Goal: Use online tool/utility: Utilize a website feature to perform a specific function

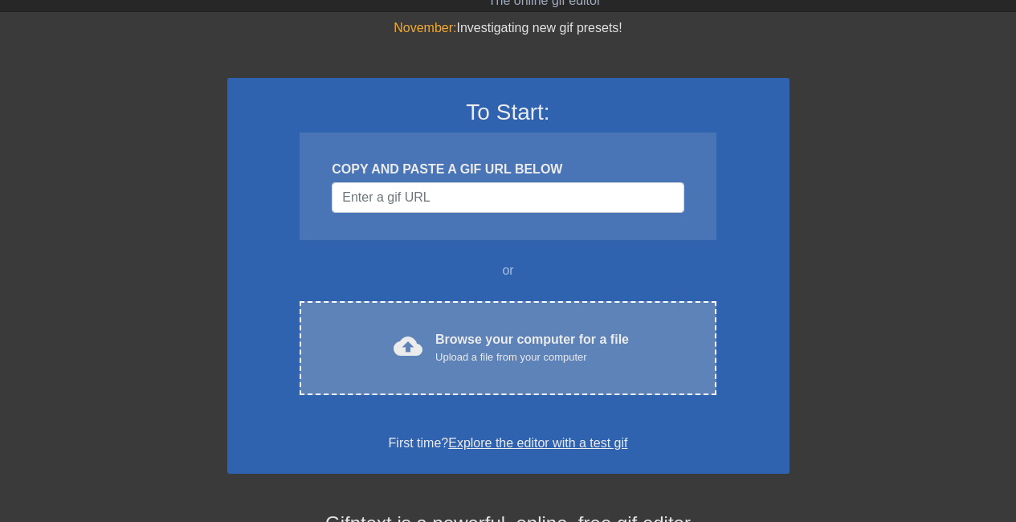
scroll to position [46, 0]
click at [444, 353] on div "Upload a file from your computer" at bounding box center [531, 356] width 193 height 16
click at [296, 279] on div "November: Investigating new gif presets! To Start: COPY AND PASTE A GIF URL BEL…" at bounding box center [508, 411] width 1016 height 786
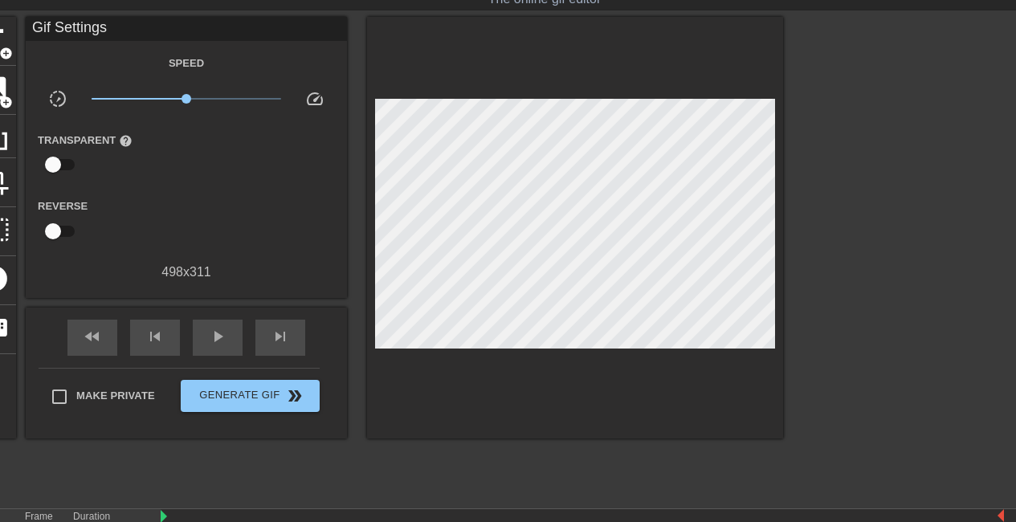
scroll to position [48, 0]
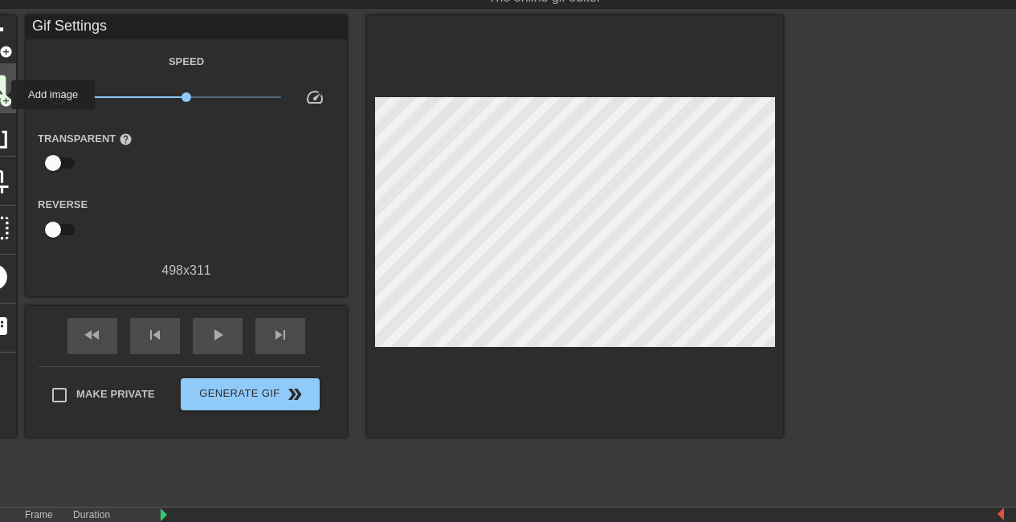
click at [1, 95] on span "add_circle" at bounding box center [6, 101] width 14 height 14
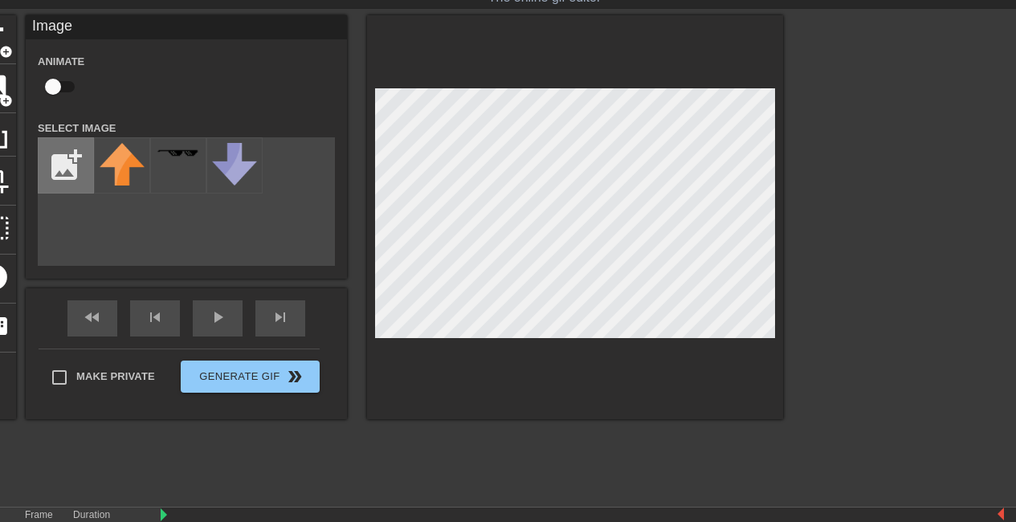
click at [78, 165] on input "file" at bounding box center [66, 165] width 55 height 55
type input "C:\fakepath\true.png"
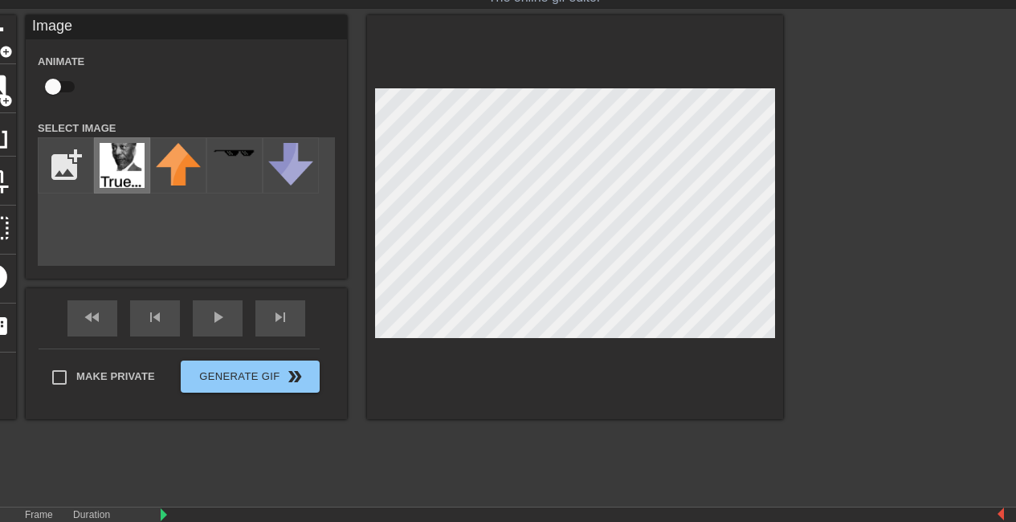
click at [138, 171] on img at bounding box center [122, 165] width 45 height 45
click at [789, 338] on div "title add_circle image add_circle crop photo_size_select_large help keyboard Im…" at bounding box center [508, 256] width 1016 height 482
click at [766, 519] on div "menu_book Browse the tutorials! Gifntext.com The online gif editor Send Feedbac…" at bounding box center [508, 272] width 1016 height 640
click at [643, 344] on div at bounding box center [575, 217] width 416 height 404
click at [411, 67] on div at bounding box center [575, 217] width 416 height 404
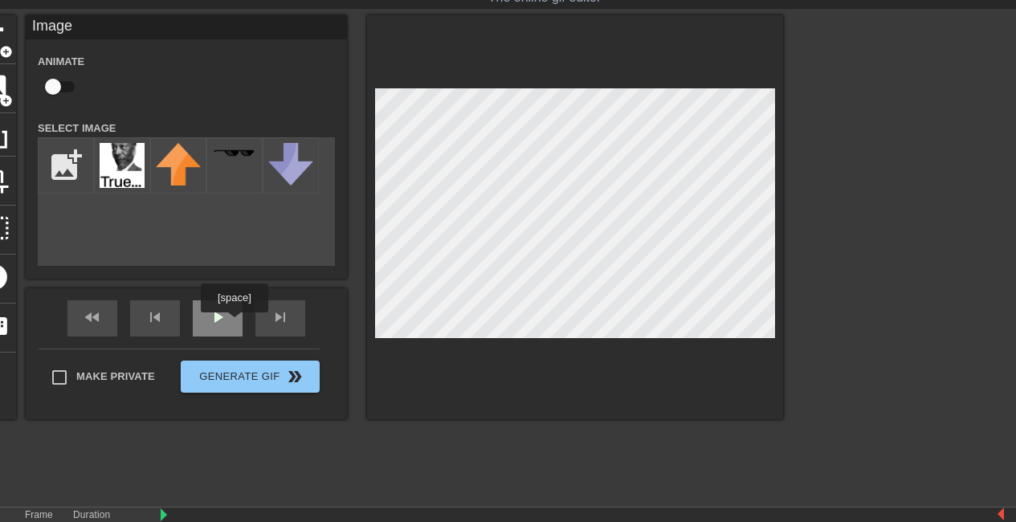
click at [234, 324] on div "play_arrow" at bounding box center [218, 318] width 50 height 36
click at [63, 89] on input "checkbox" at bounding box center [53, 86] width 92 height 31
checkbox input "true"
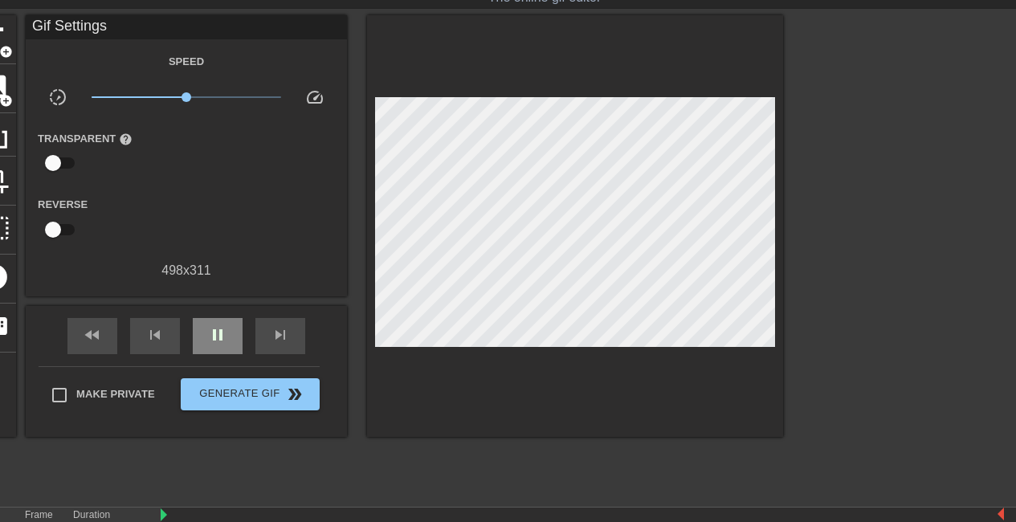
click at [211, 316] on div "fast_rewind skip_previous pause skip_next" at bounding box center [186, 336] width 262 height 60
click at [215, 343] on span "pause" at bounding box center [217, 334] width 19 height 19
click at [165, 329] on div "skip_previous" at bounding box center [155, 336] width 50 height 36
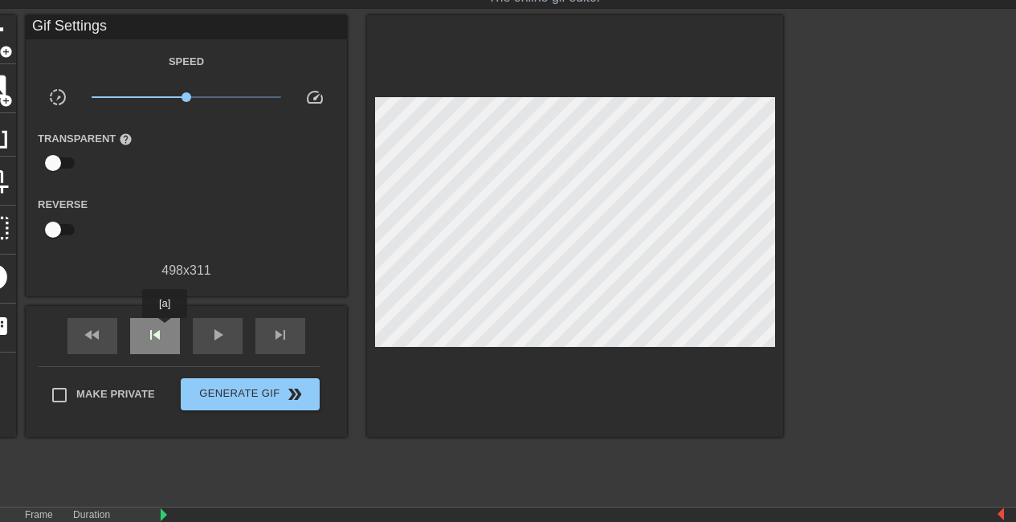
click at [165, 329] on div "skip_previous" at bounding box center [155, 336] width 50 height 36
click at [99, 345] on div "fast_rewind" at bounding box center [92, 336] width 50 height 36
click at [287, 329] on span "skip_next" at bounding box center [280, 334] width 19 height 19
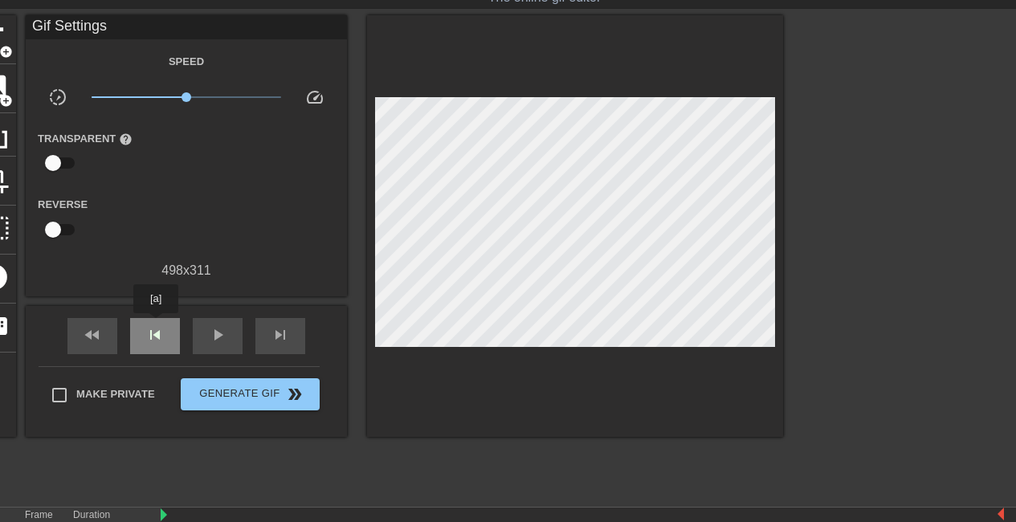
click at [156, 324] on div "skip_previous" at bounding box center [155, 336] width 50 height 36
click at [59, 97] on span "slow_motion_video" at bounding box center [57, 97] width 19 height 19
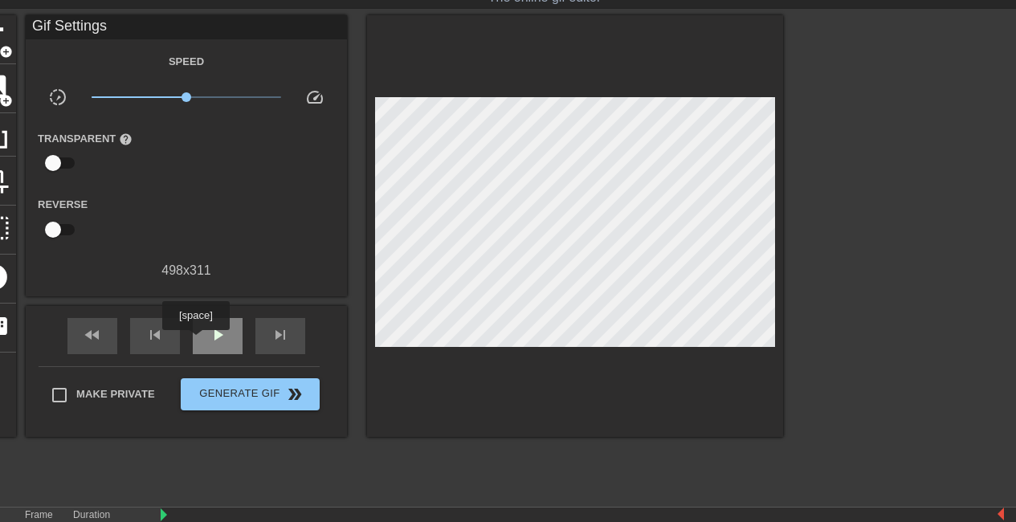
click at [196, 340] on div "play_arrow" at bounding box center [218, 336] width 50 height 36
click at [208, 332] on span "pause" at bounding box center [217, 334] width 19 height 19
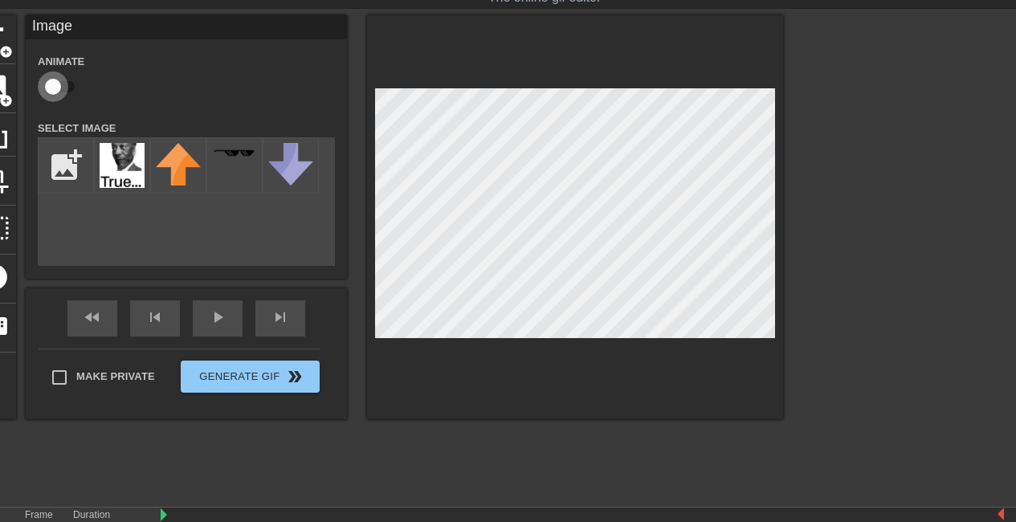
click at [60, 83] on input "checkbox" at bounding box center [53, 86] width 92 height 31
click at [165, 160] on div "title add_circle image add_circle crop photo_size_select_large help keyboard Im…" at bounding box center [378, 217] width 810 height 404
click at [71, 75] on input "checkbox" at bounding box center [68, 86] width 92 height 31
checkbox input "false"
click at [87, 312] on div "fast_rewind skip_previous play_arrow skip_next" at bounding box center [186, 318] width 262 height 60
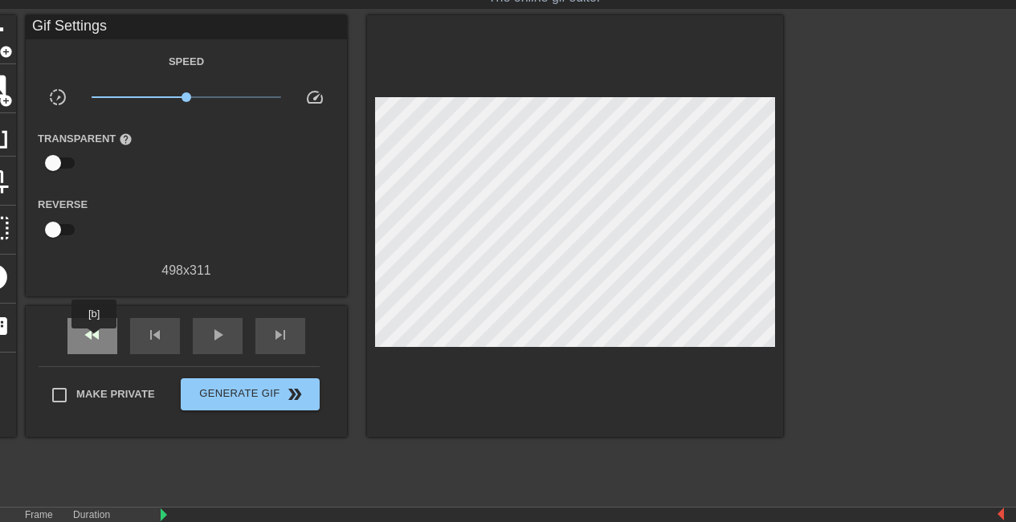
click at [95, 340] on span "fast_rewind" at bounding box center [92, 334] width 19 height 19
click at [94, 334] on span "fast_rewind" at bounding box center [92, 334] width 19 height 19
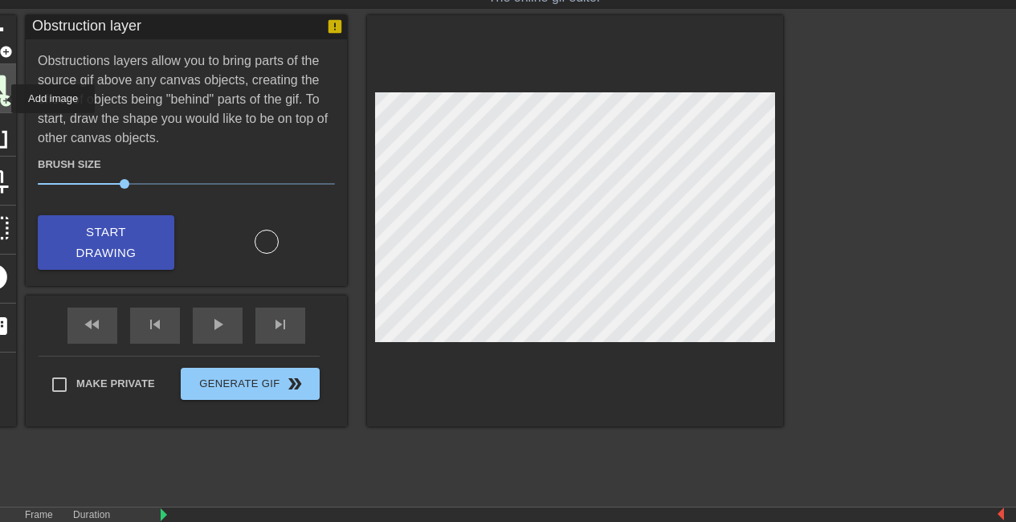
click at [1, 99] on span "add_circle" at bounding box center [6, 101] width 14 height 14
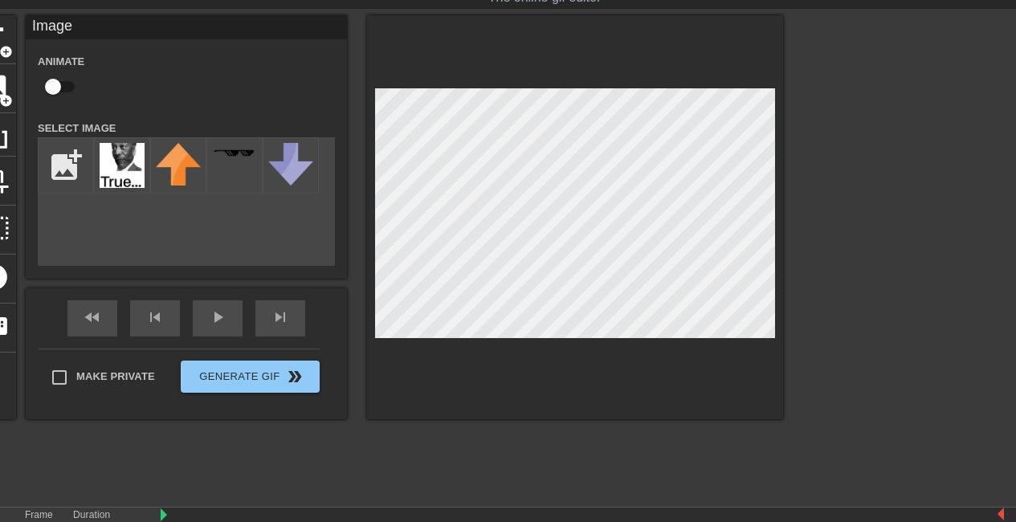
click at [214, 238] on div "title add_circle image add_circle crop photo_size_select_large help keyboard Im…" at bounding box center [378, 217] width 810 height 404
click at [245, 320] on div "title add_circle image add_circle crop photo_size_select_large help keyboard Im…" at bounding box center [378, 217] width 810 height 404
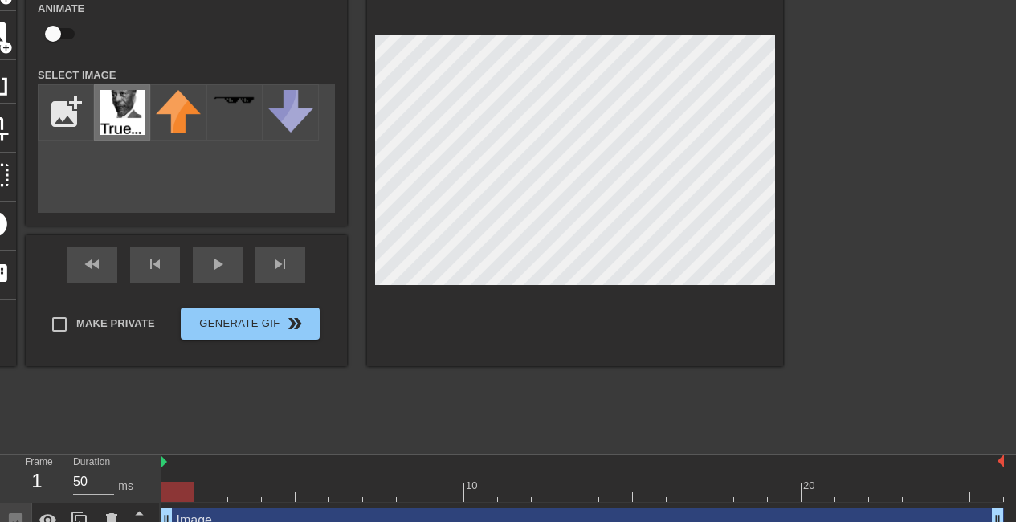
scroll to position [0, 0]
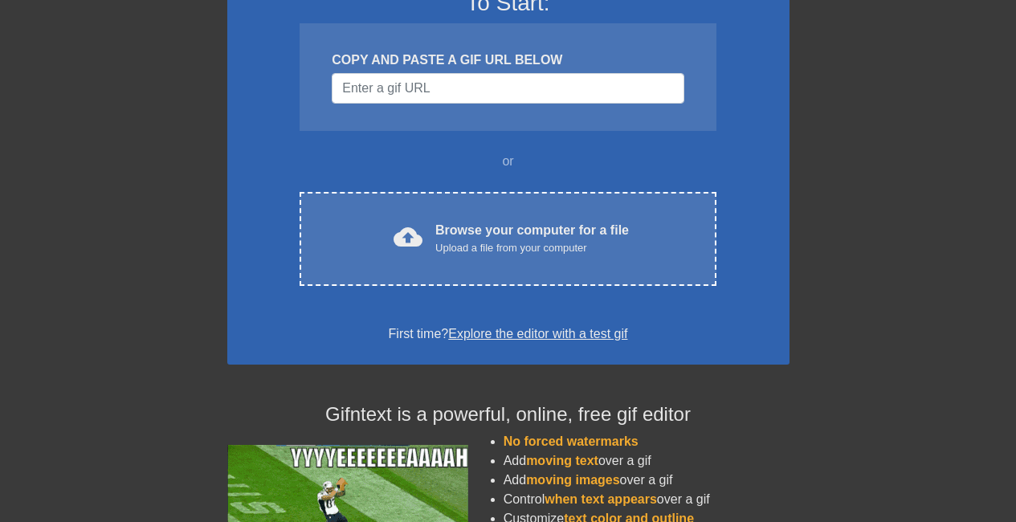
scroll to position [155, 0]
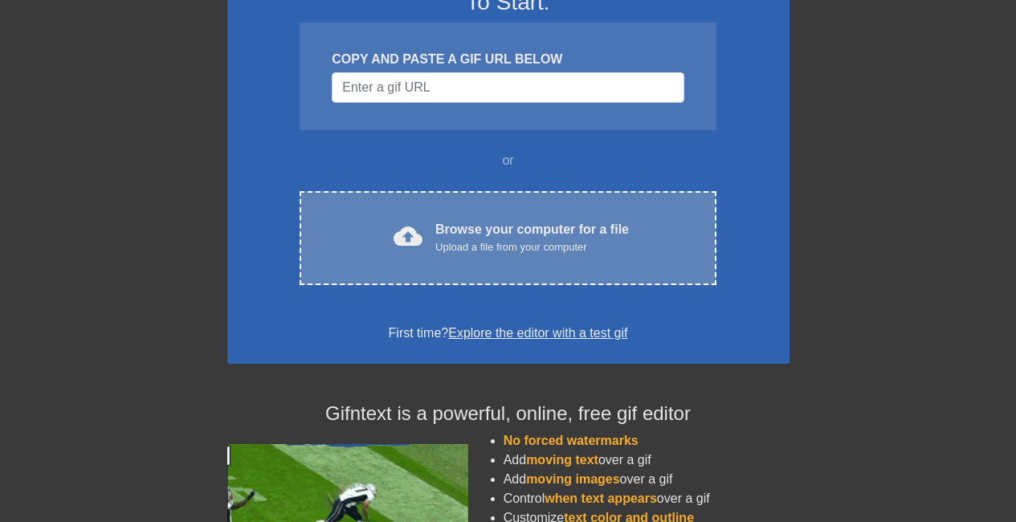
click at [540, 261] on div "cloud_upload Browse your computer for a file Upload a file from your computer C…" at bounding box center [507, 238] width 416 height 94
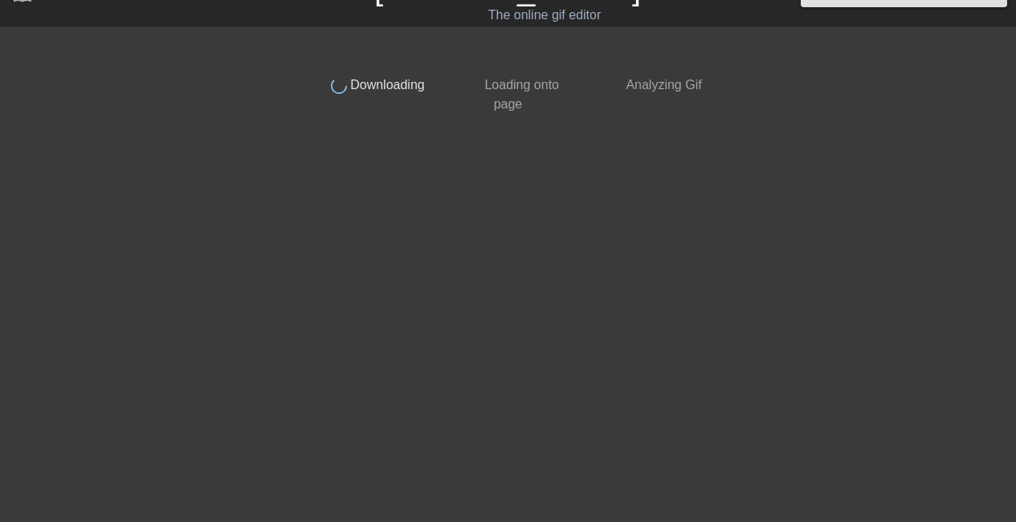
scroll to position [31, 0]
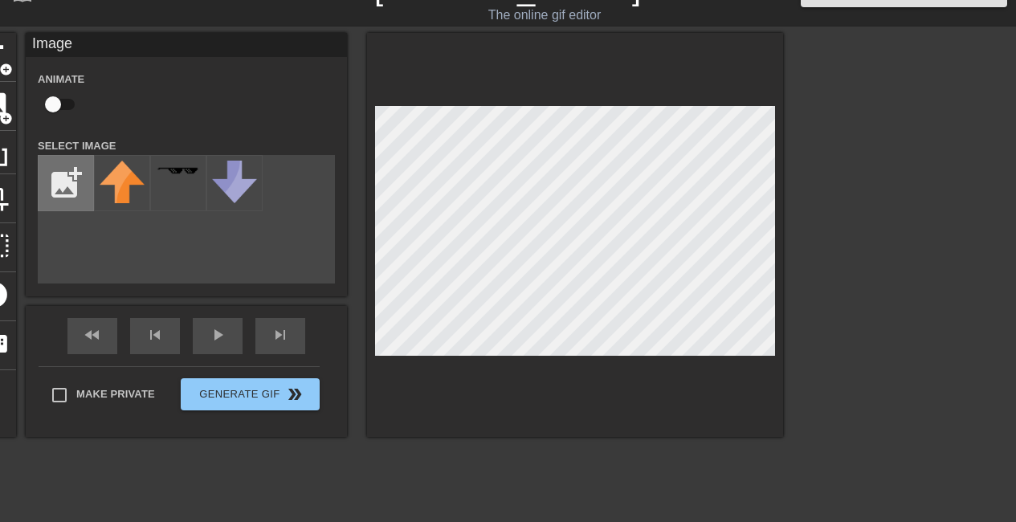
click at [55, 193] on input "file" at bounding box center [66, 183] width 55 height 55
type input "C:\fakepath\true.png"
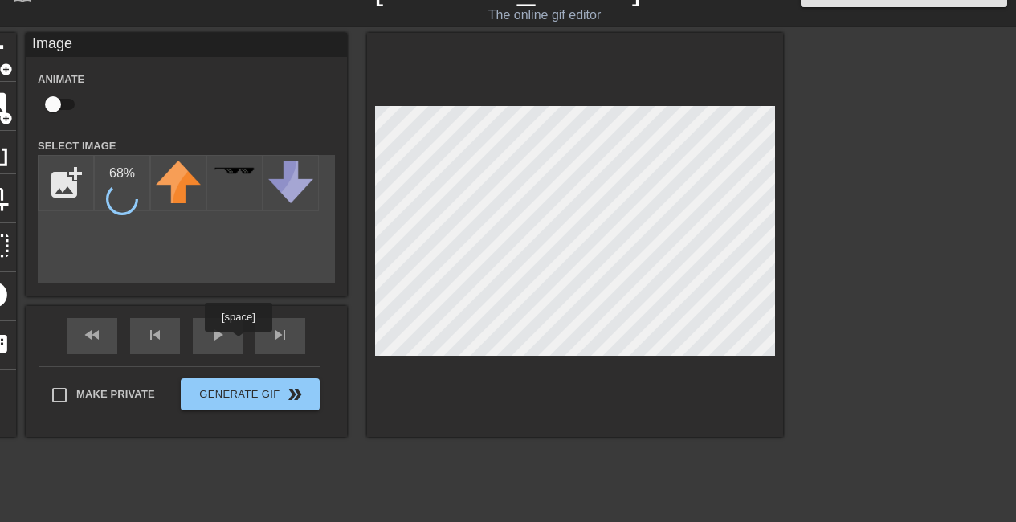
click at [213, 353] on div "title add_circle image add_circle crop photo_size_select_large help keyboard Im…" at bounding box center [378, 235] width 810 height 404
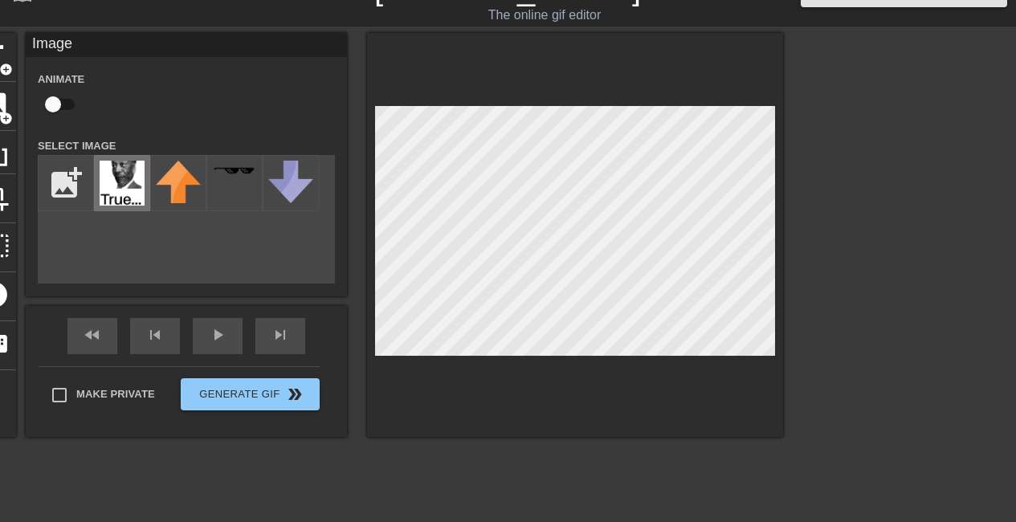
click at [125, 180] on img at bounding box center [122, 183] width 45 height 45
click at [658, 422] on div at bounding box center [575, 235] width 416 height 404
click at [599, 396] on div at bounding box center [575, 235] width 416 height 404
click at [58, 104] on input "checkbox" at bounding box center [53, 104] width 92 height 31
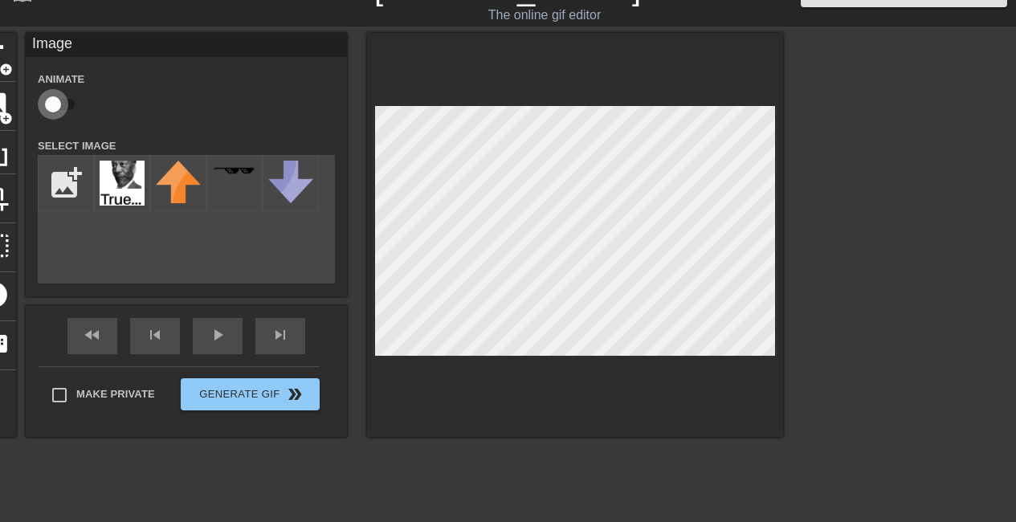
checkbox input "true"
click at [215, 334] on div "fast_rewind skip_previous play_arrow skip_next" at bounding box center [186, 336] width 262 height 60
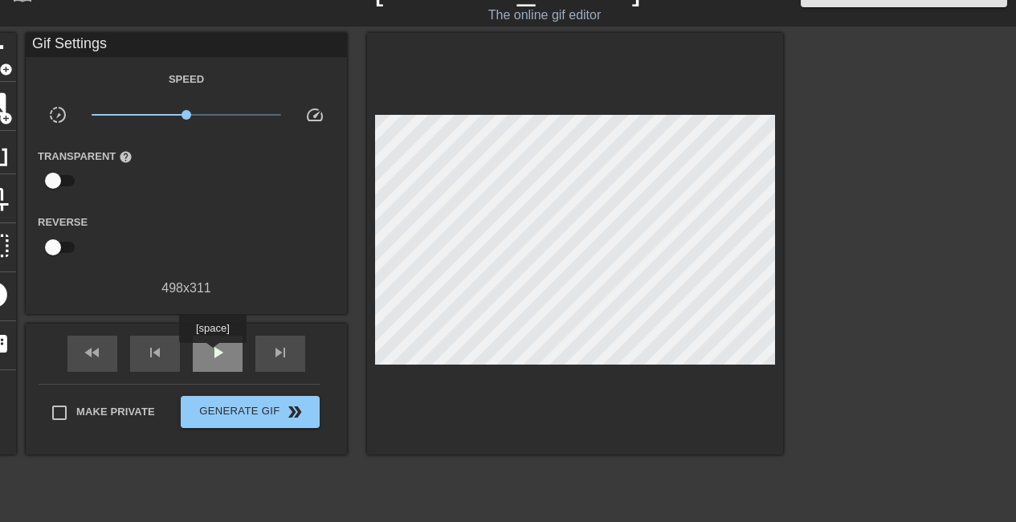
click at [212, 354] on span "play_arrow" at bounding box center [217, 352] width 19 height 19
click at [223, 356] on span "pause" at bounding box center [217, 352] width 19 height 19
click at [100, 346] on span "fast_rewind" at bounding box center [92, 352] width 19 height 19
click at [112, 354] on div "fast_rewind" at bounding box center [92, 354] width 50 height 36
click at [225, 336] on div "play_arrow" at bounding box center [218, 354] width 50 height 36
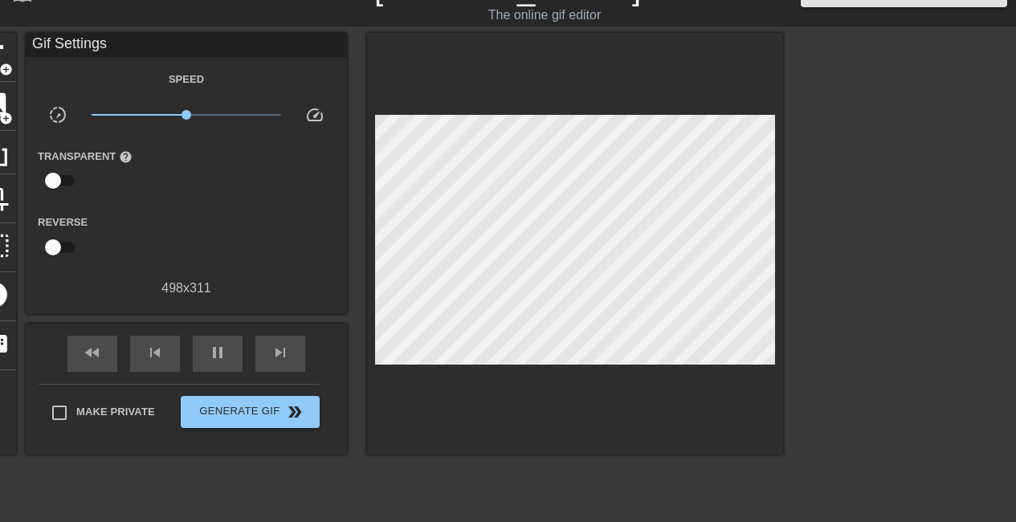
click at [249, 356] on div "fast_rewind skip_previous pause skip_next" at bounding box center [186, 354] width 262 height 60
click at [220, 352] on span "pause" at bounding box center [217, 352] width 19 height 19
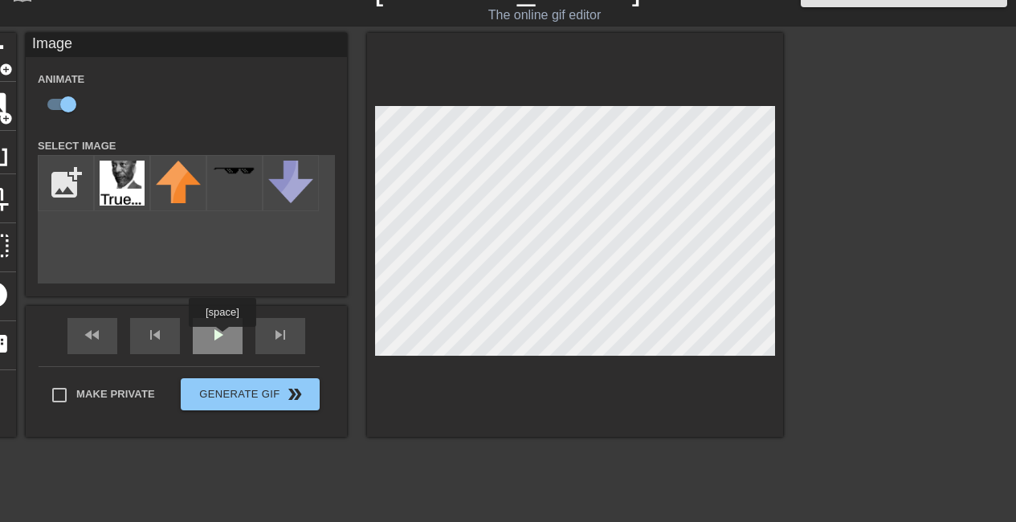
click at [222, 338] on div "play_arrow" at bounding box center [218, 336] width 50 height 36
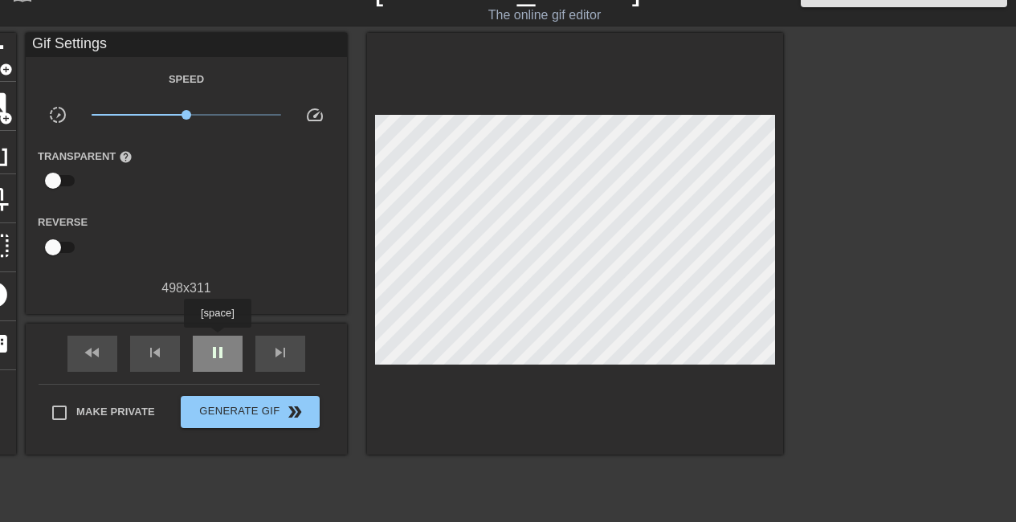
click at [217, 339] on div "pause" at bounding box center [218, 354] width 50 height 36
click at [198, 352] on div "play_arrow" at bounding box center [218, 354] width 50 height 36
click at [215, 355] on span "pause" at bounding box center [217, 352] width 19 height 19
click at [231, 348] on div "play_arrow" at bounding box center [218, 354] width 50 height 36
click at [231, 348] on div "pause" at bounding box center [218, 354] width 50 height 36
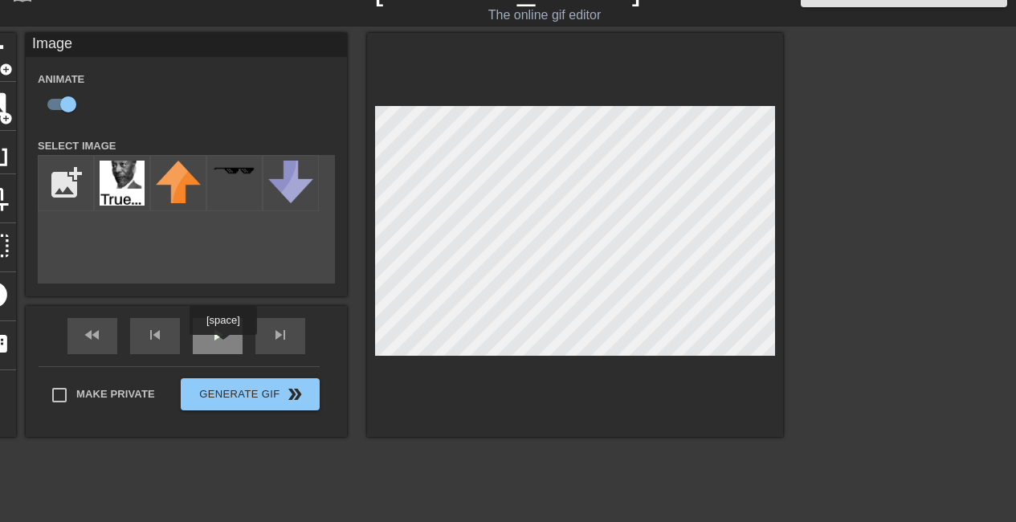
click at [217, 341] on div "play_arrow" at bounding box center [218, 336] width 50 height 36
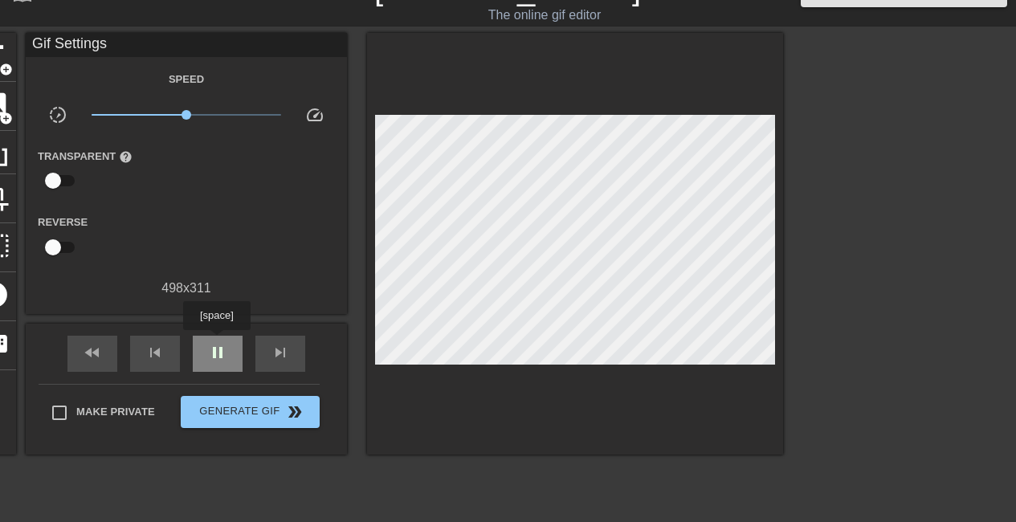
click at [216, 341] on div "pause" at bounding box center [218, 354] width 50 height 36
click at [216, 341] on div "play_arrow" at bounding box center [218, 354] width 50 height 36
click at [216, 341] on div "pause" at bounding box center [218, 354] width 50 height 36
click at [168, 351] on div "skip_previous" at bounding box center [155, 354] width 50 height 36
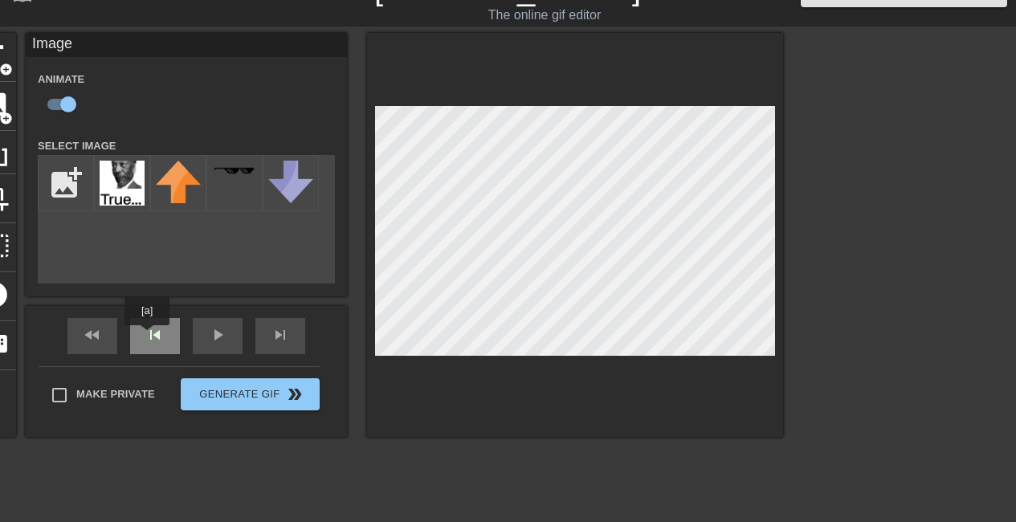
click at [147, 336] on div "skip_previous" at bounding box center [155, 336] width 50 height 36
click at [145, 338] on div "skip_previous" at bounding box center [155, 336] width 50 height 36
click at [161, 332] on div "fast_rewind skip_previous play_arrow skip_next" at bounding box center [186, 336] width 262 height 60
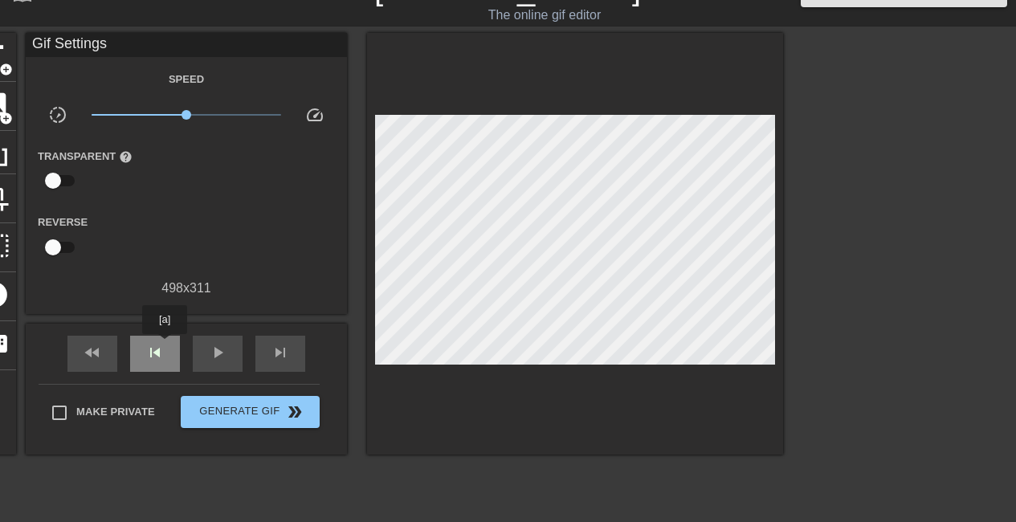
click at [164, 345] on span "skip_previous" at bounding box center [154, 352] width 19 height 19
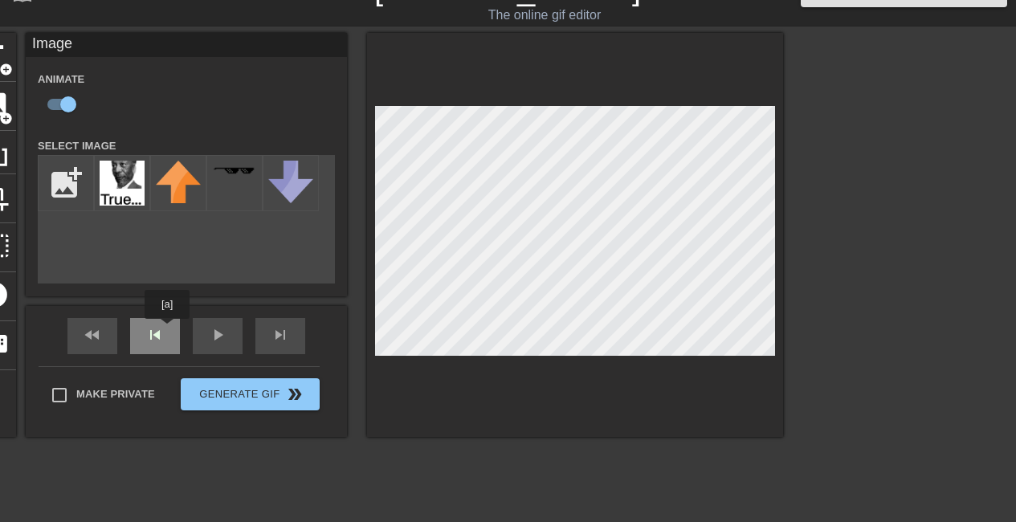
click at [167, 330] on div "fast_rewind skip_previous play_arrow skip_next" at bounding box center [186, 336] width 262 height 60
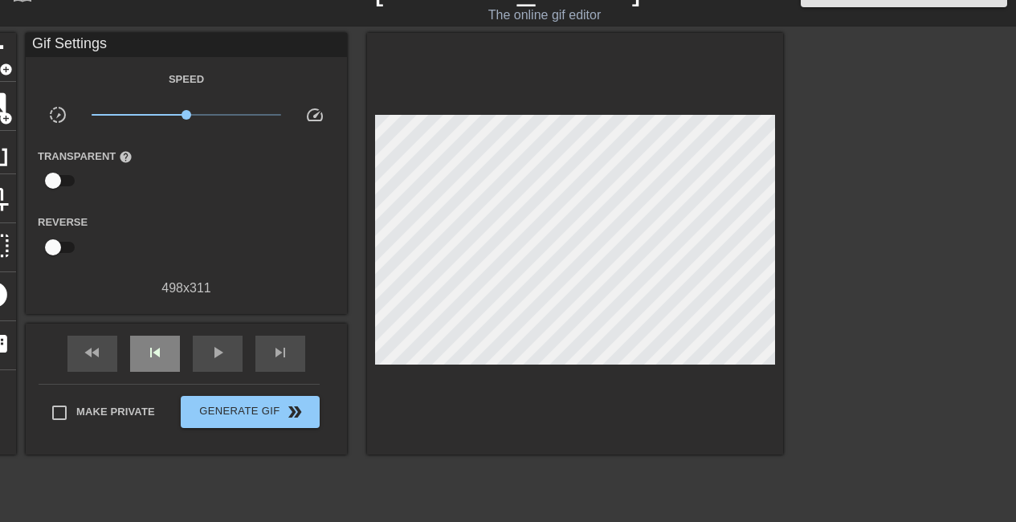
click at [153, 336] on div "skip_previous" at bounding box center [155, 354] width 50 height 36
click at [139, 350] on div "skip_previous" at bounding box center [155, 354] width 50 height 36
click at [162, 360] on span "skip_previous" at bounding box center [154, 352] width 19 height 19
click at [214, 336] on div "play_arrow" at bounding box center [218, 354] width 50 height 36
click at [215, 344] on span "pause" at bounding box center [217, 352] width 19 height 19
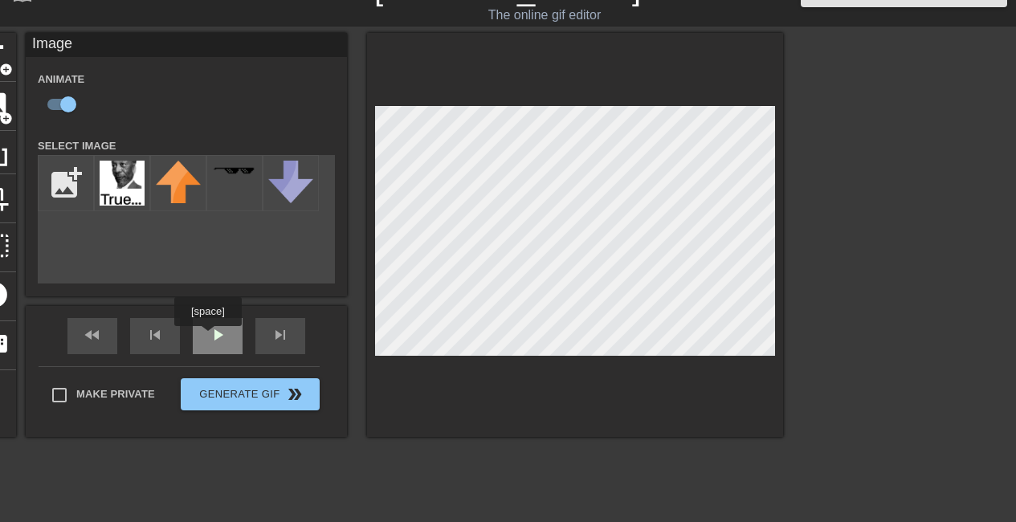
click at [207, 337] on div "play_arrow" at bounding box center [218, 336] width 50 height 36
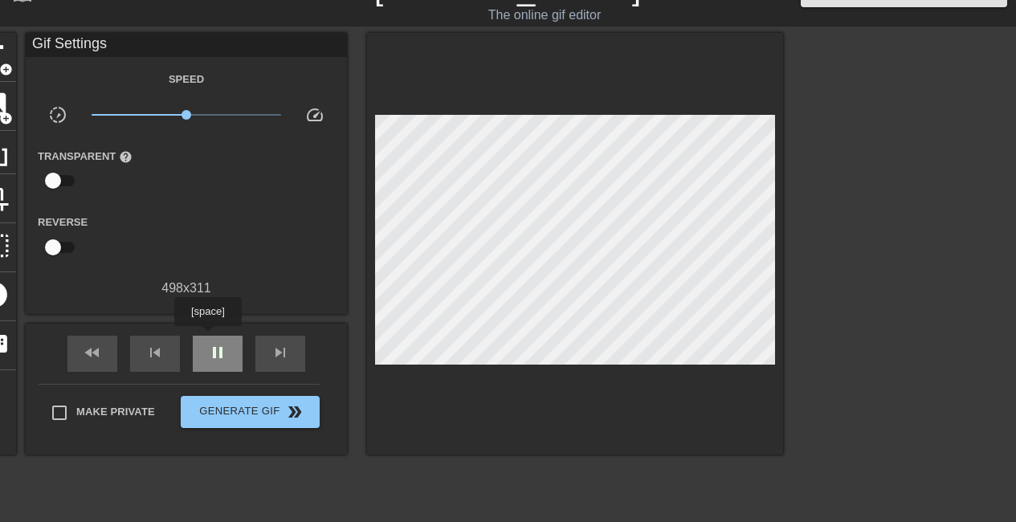
click at [207, 337] on div "pause" at bounding box center [218, 354] width 50 height 36
click at [225, 343] on span "play_arrow" at bounding box center [217, 352] width 19 height 19
click at [225, 343] on span "pause" at bounding box center [217, 352] width 19 height 19
click at [223, 350] on span "play_arrow" at bounding box center [217, 352] width 19 height 19
click at [232, 352] on div "pause" at bounding box center [218, 354] width 50 height 36
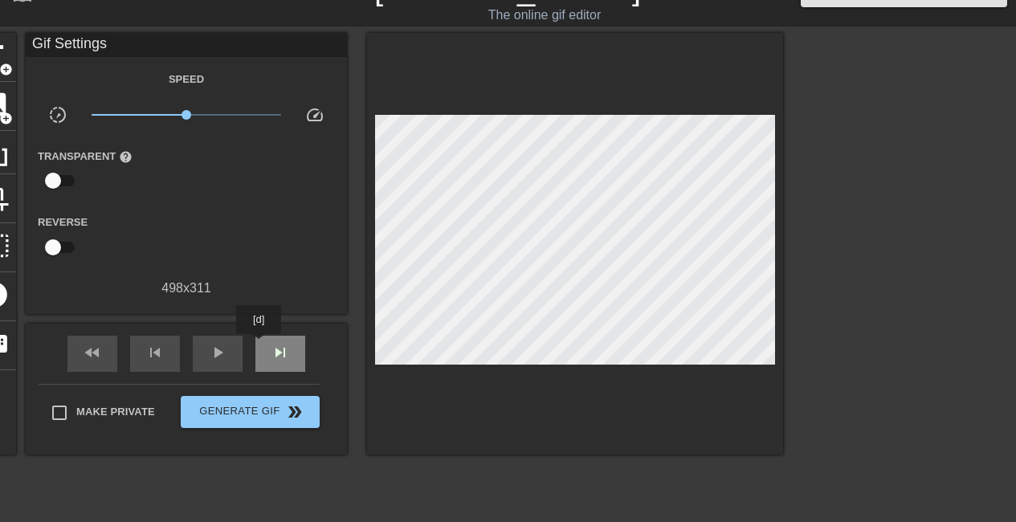
click at [259, 345] on div "skip_next" at bounding box center [280, 354] width 50 height 36
click at [279, 349] on span "skip_next" at bounding box center [280, 352] width 19 height 19
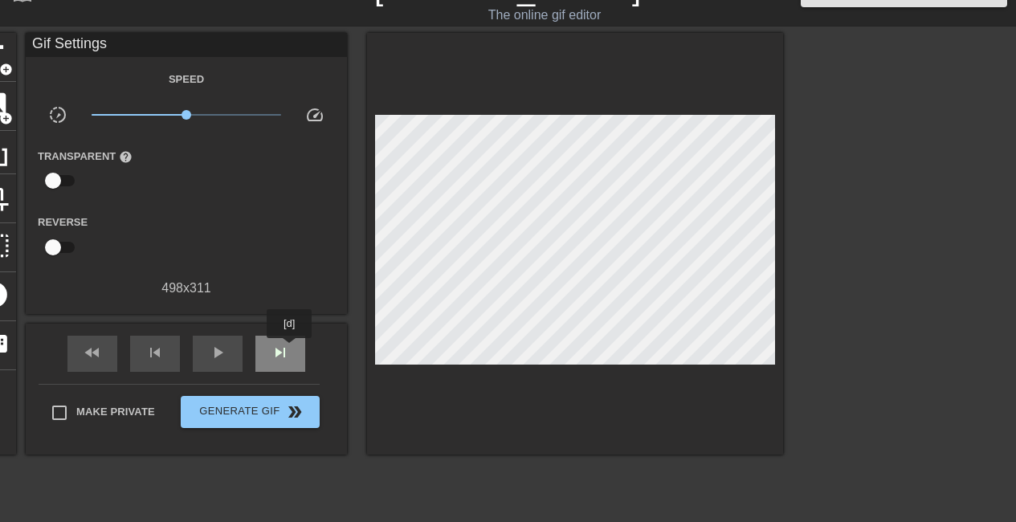
click at [290, 349] on div "skip_next" at bounding box center [280, 354] width 50 height 36
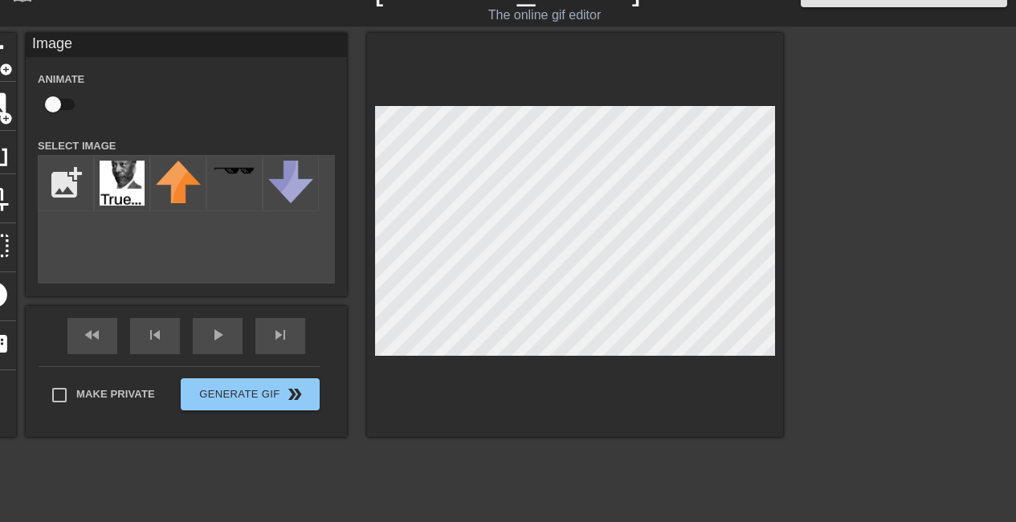
click at [289, 438] on div "title add_circle image add_circle crop photo_size_select_large help keyboard Im…" at bounding box center [378, 274] width 810 height 482
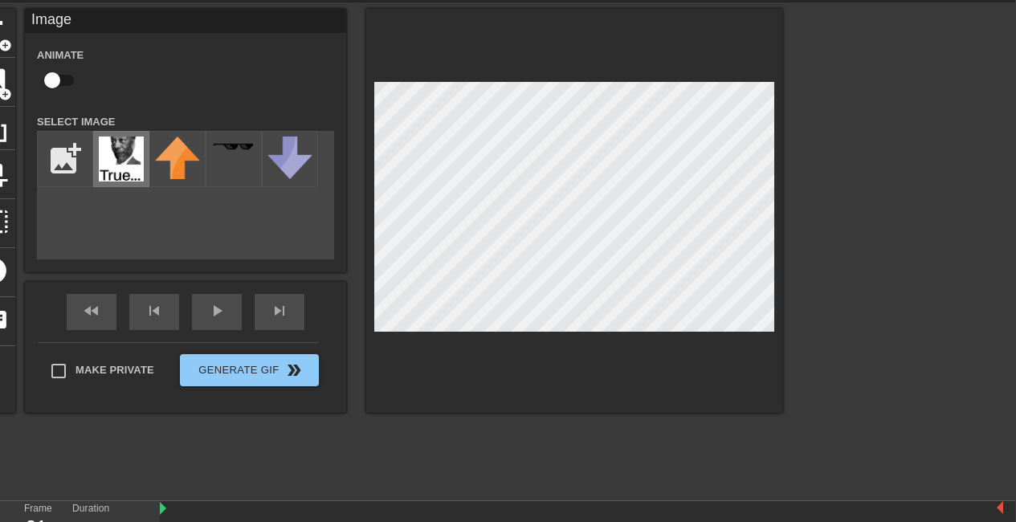
scroll to position [55, 0]
checkbox input "true"
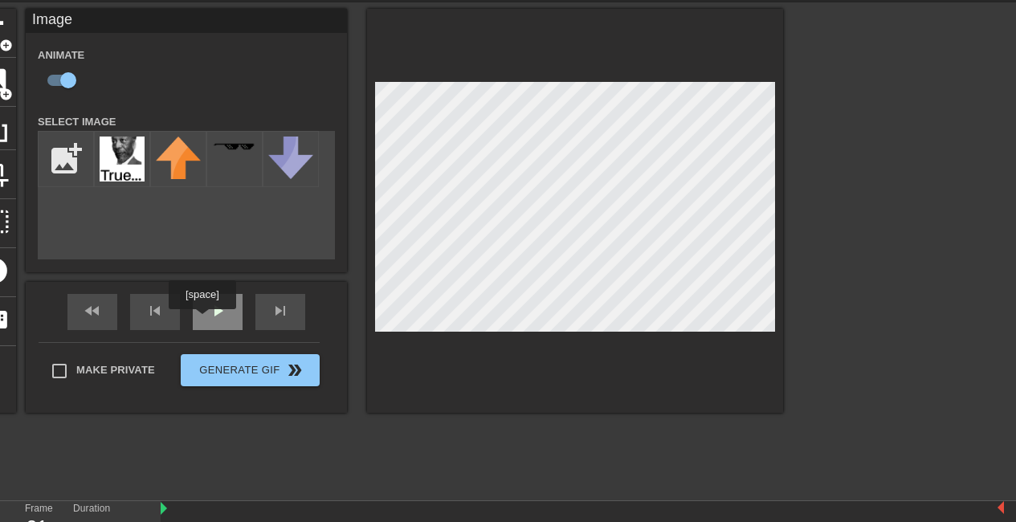
click at [202, 320] on div "play_arrow" at bounding box center [218, 312] width 50 height 36
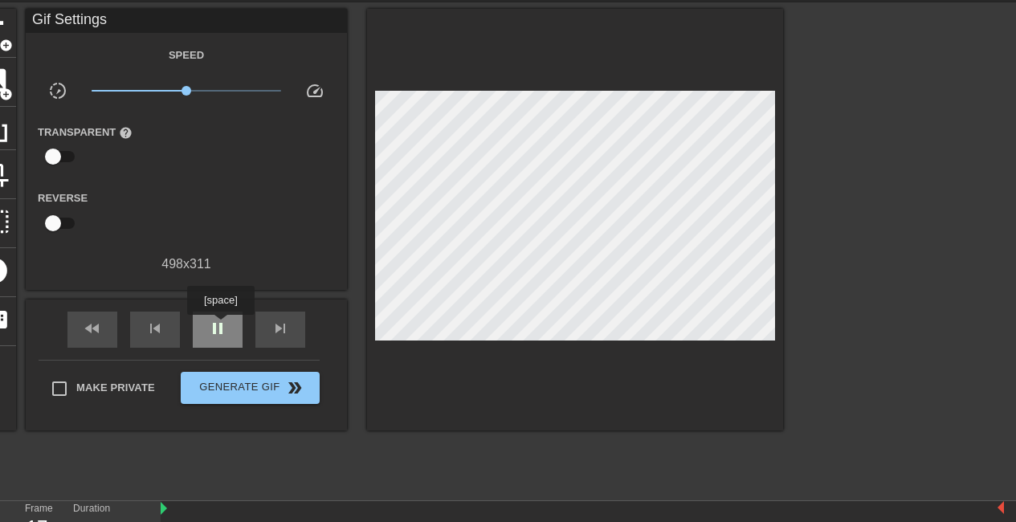
click at [220, 326] on span "pause" at bounding box center [217, 328] width 19 height 19
click at [222, 335] on span "play_arrow" at bounding box center [217, 328] width 19 height 19
click at [222, 335] on span "pause" at bounding box center [217, 328] width 19 height 19
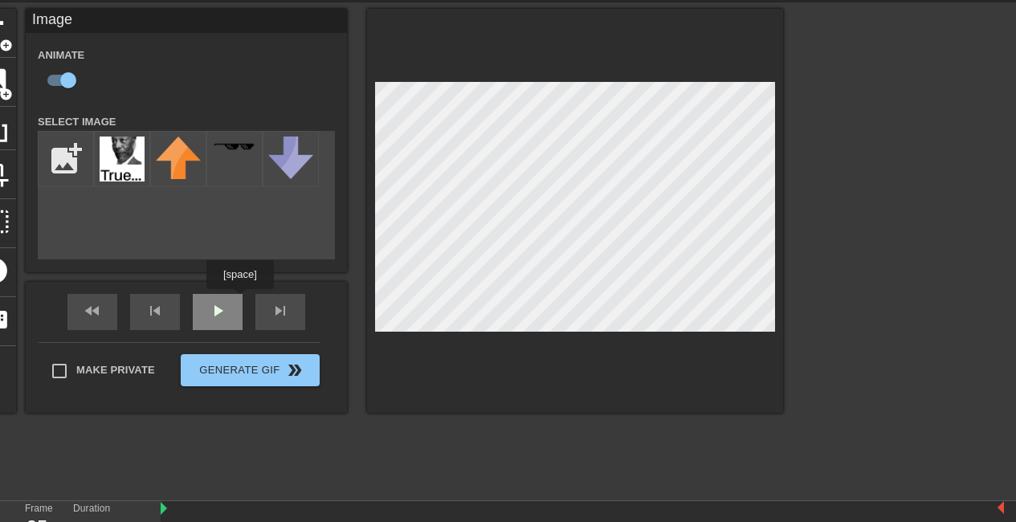
click at [239, 300] on div "fast_rewind skip_previous play_arrow skip_next" at bounding box center [186, 312] width 262 height 60
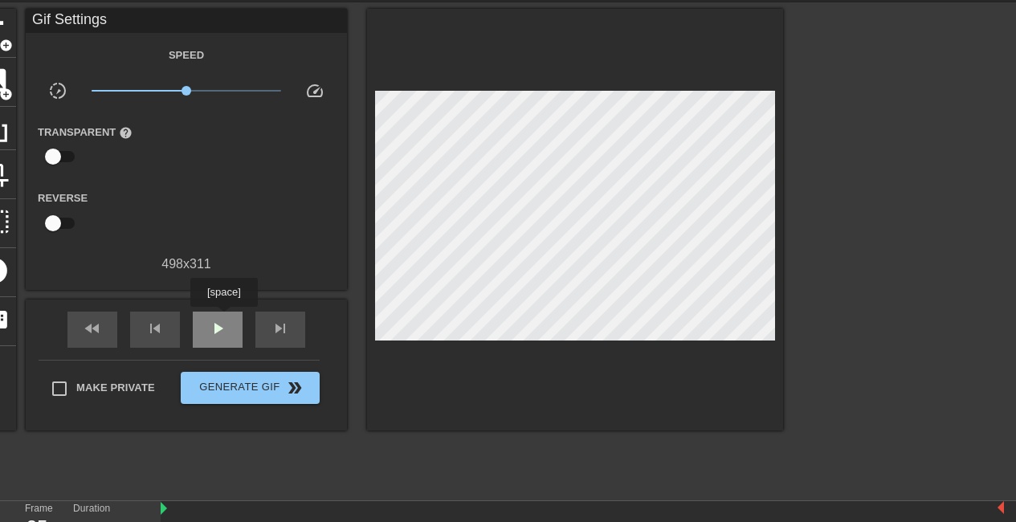
click at [220, 323] on span "play_arrow" at bounding box center [217, 328] width 19 height 19
click at [226, 327] on span "pause" at bounding box center [217, 328] width 19 height 19
click at [271, 321] on span "skip_next" at bounding box center [280, 328] width 19 height 19
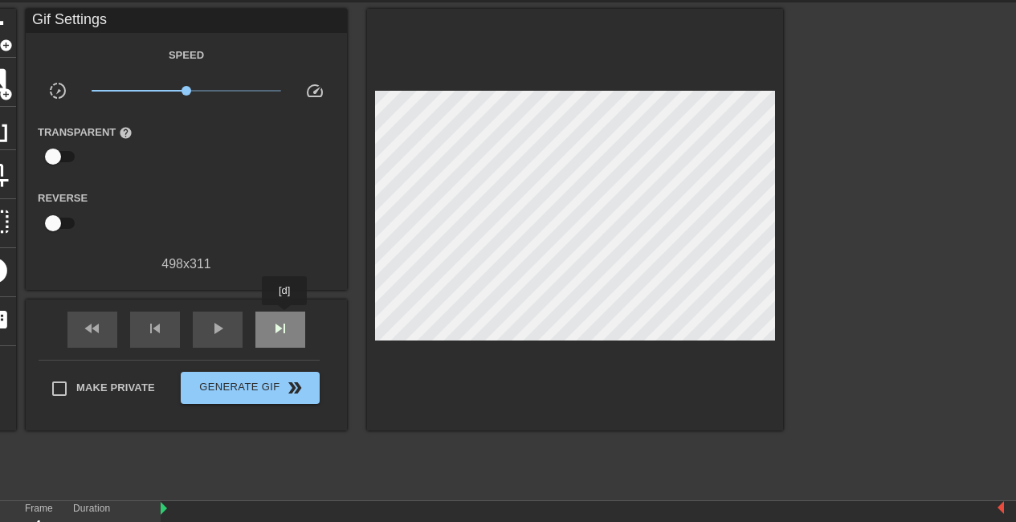
click at [285, 316] on div "skip_next" at bounding box center [280, 330] width 50 height 36
click at [227, 325] on div "play_arrow" at bounding box center [218, 330] width 50 height 36
click at [214, 330] on span "pause" at bounding box center [217, 328] width 19 height 19
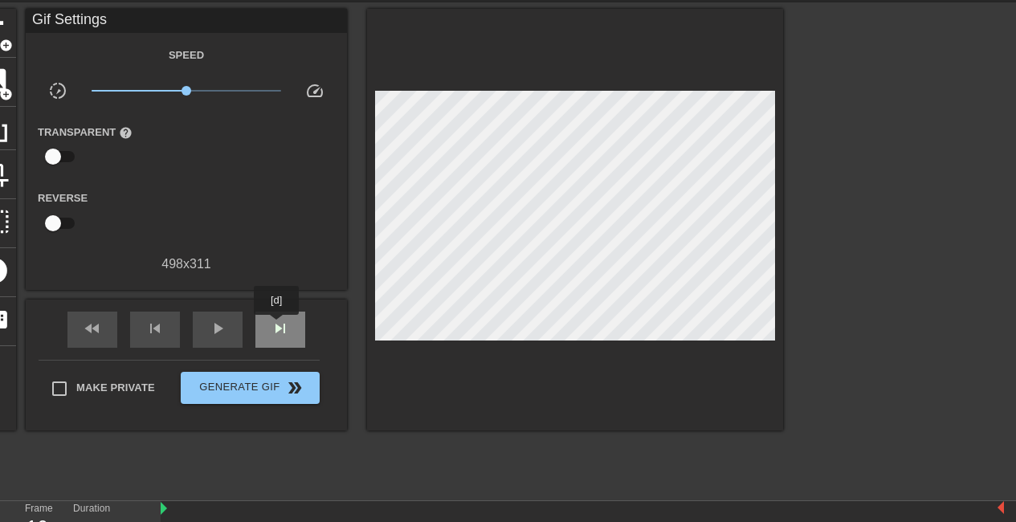
click at [278, 328] on span "skip_next" at bounding box center [280, 328] width 19 height 19
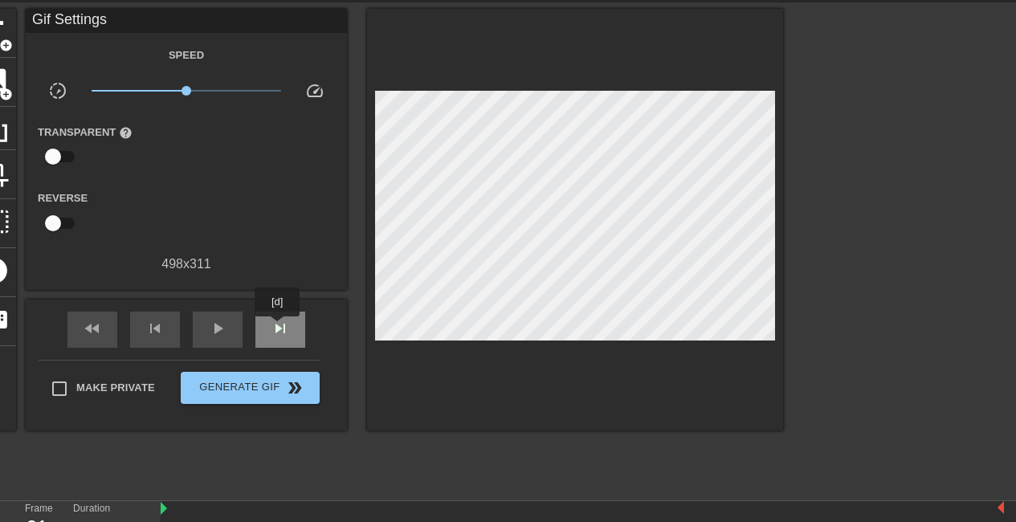
click at [278, 328] on span "skip_next" at bounding box center [280, 328] width 19 height 19
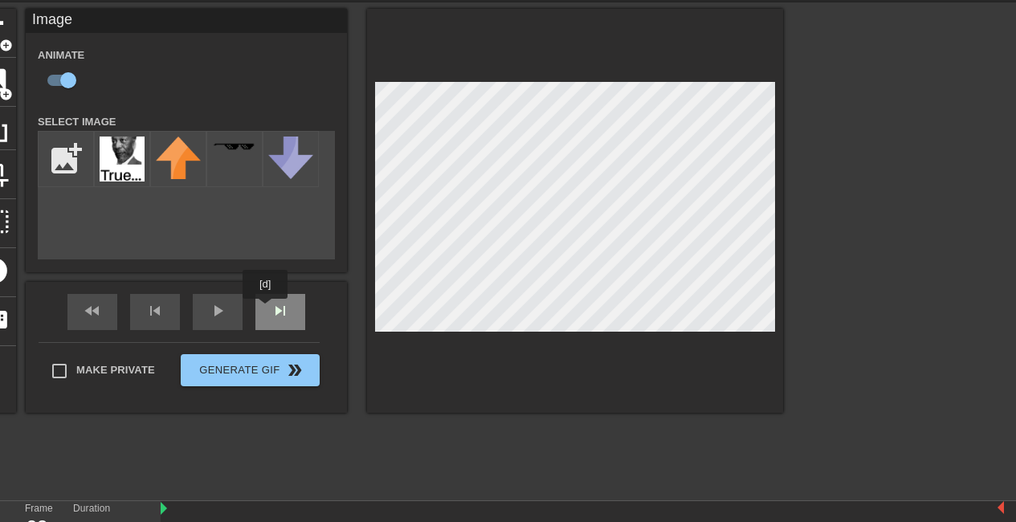
click at [266, 310] on div "fast_rewind skip_previous play_arrow skip_next" at bounding box center [186, 312] width 262 height 60
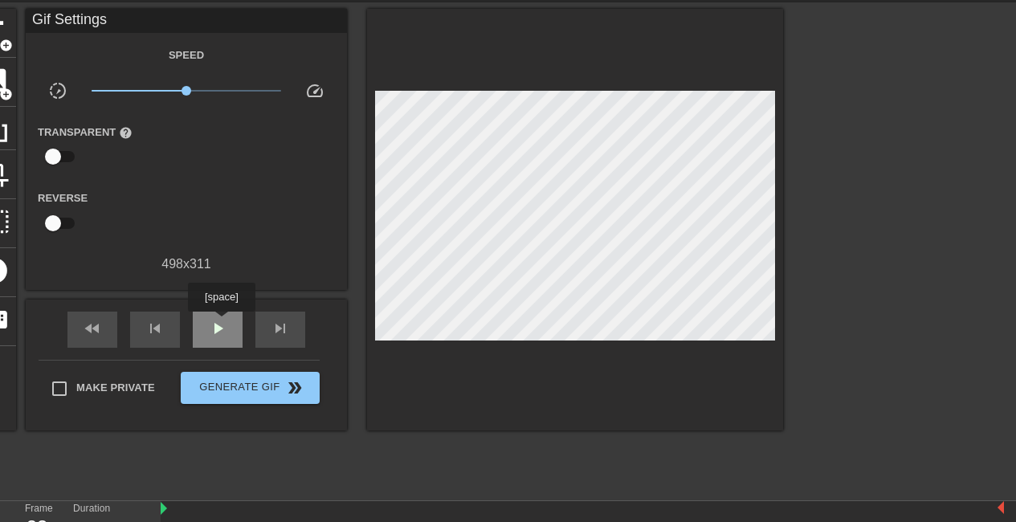
click at [221, 323] on span "play_arrow" at bounding box center [217, 328] width 19 height 19
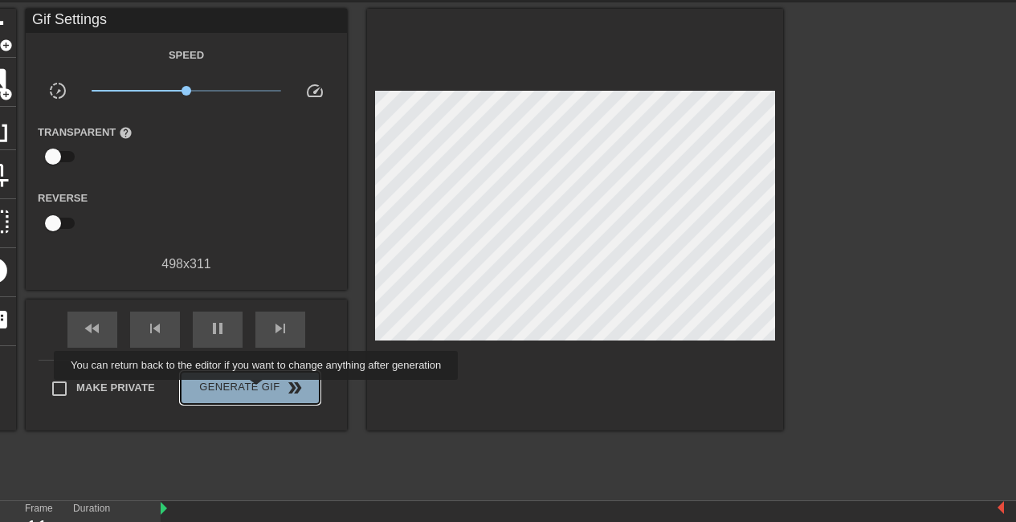
click at [258, 391] on span "Generate Gif double_arrow" at bounding box center [250, 387] width 126 height 19
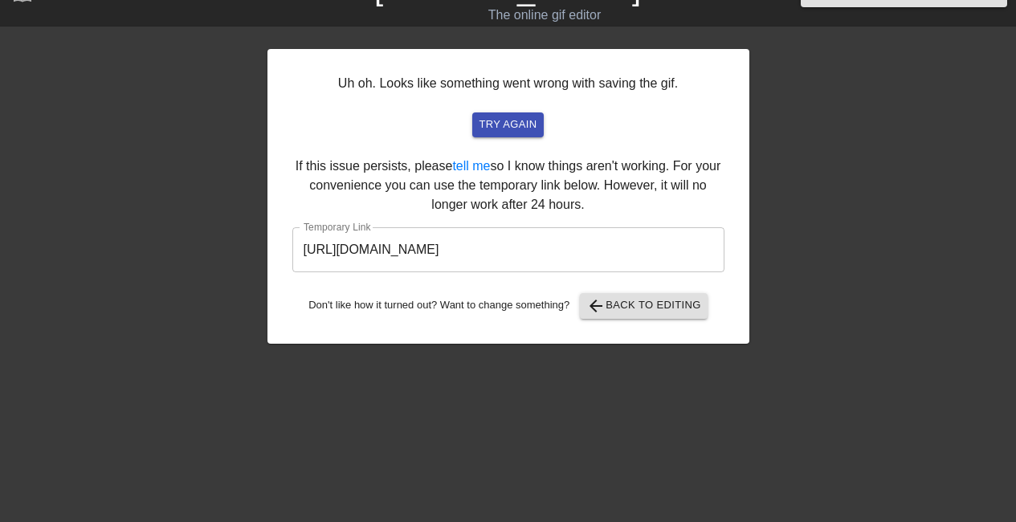
click at [497, 250] on input "[URL][DOMAIN_NAME]" at bounding box center [508, 249] width 432 height 45
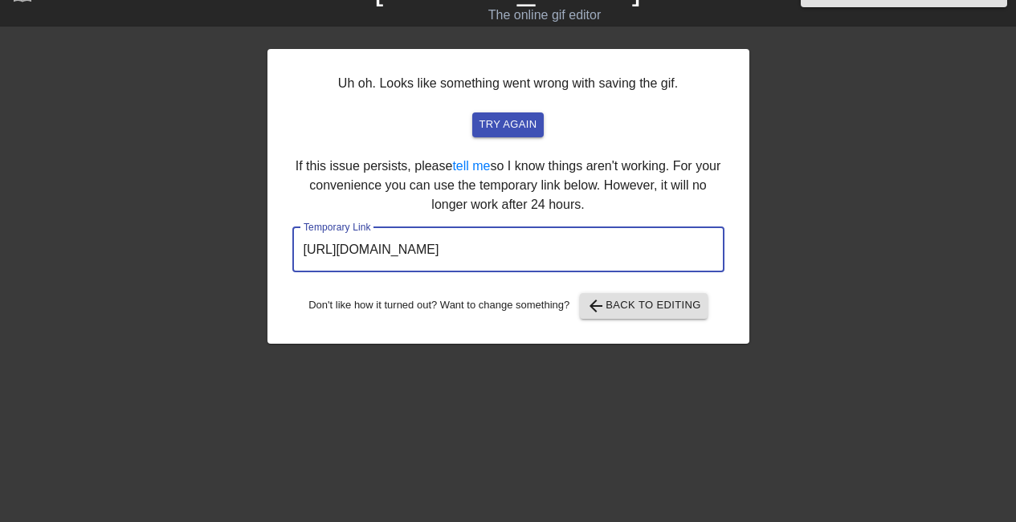
drag, startPoint x: 625, startPoint y: 248, endPoint x: 279, endPoint y: 263, distance: 346.3
click at [279, 263] on div "Uh oh. Looks like something went wrong with saving the gif. try again If this i…" at bounding box center [508, 196] width 482 height 295
click at [629, 301] on span "arrow_back Back to Editing" at bounding box center [643, 305] width 115 height 19
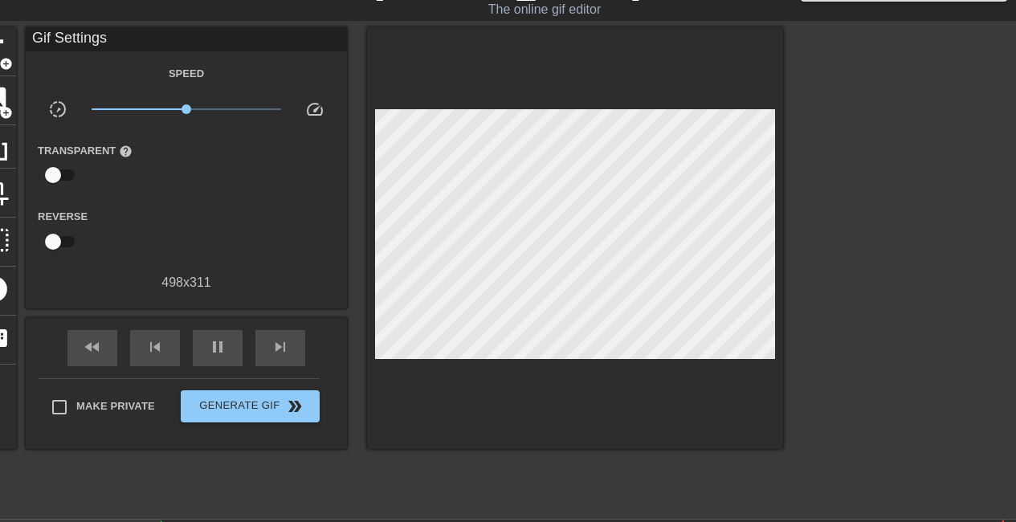
scroll to position [37, 0]
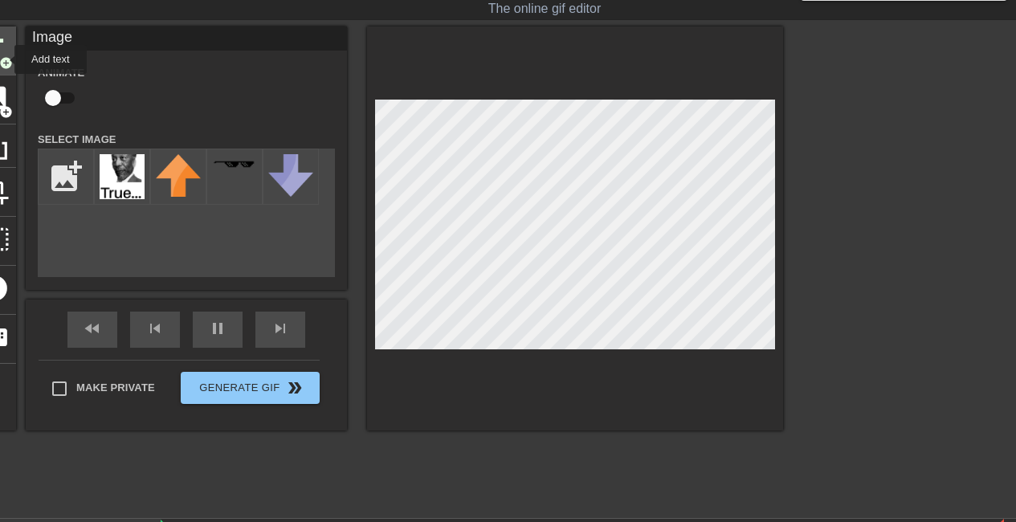
click at [4, 59] on span "add_circle" at bounding box center [6, 63] width 14 height 14
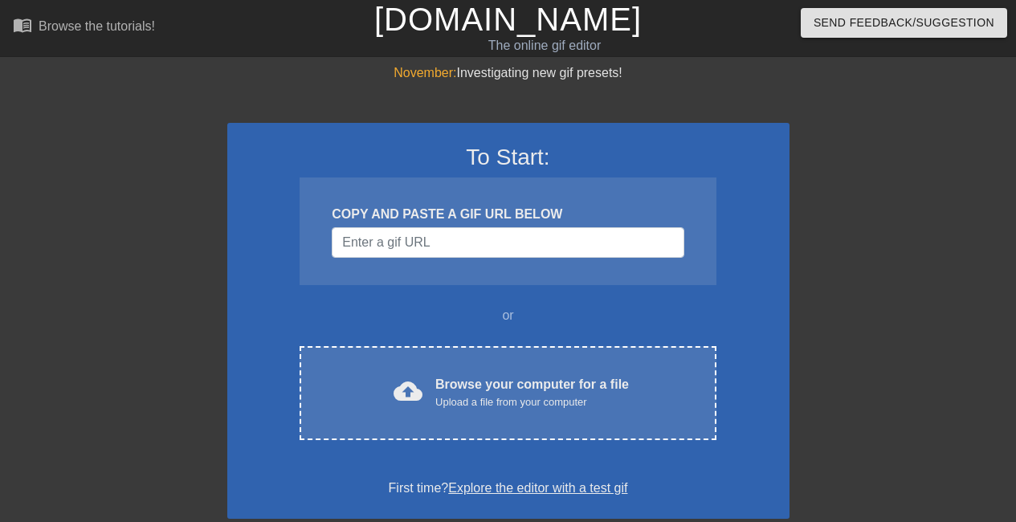
scroll to position [37, 0]
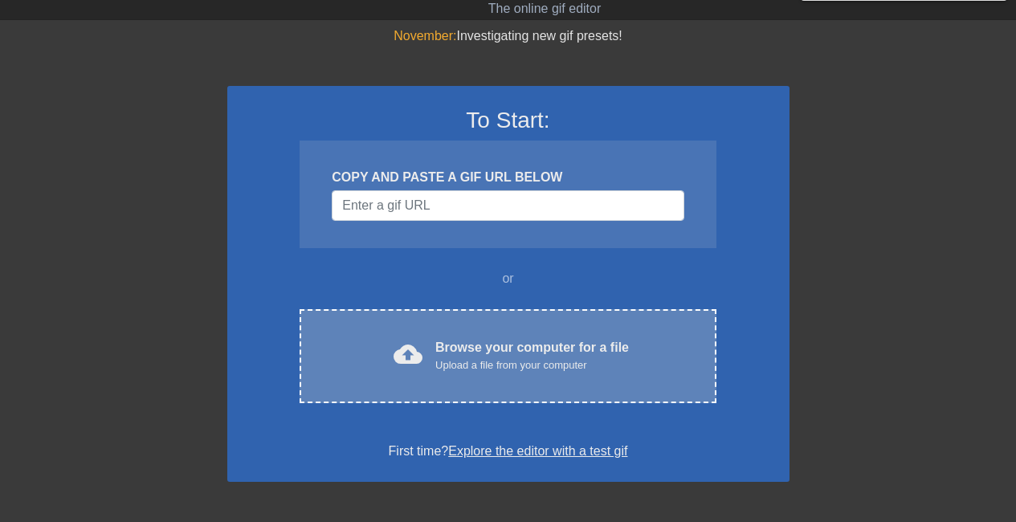
click at [455, 357] on div "Upload a file from your computer" at bounding box center [531, 365] width 193 height 16
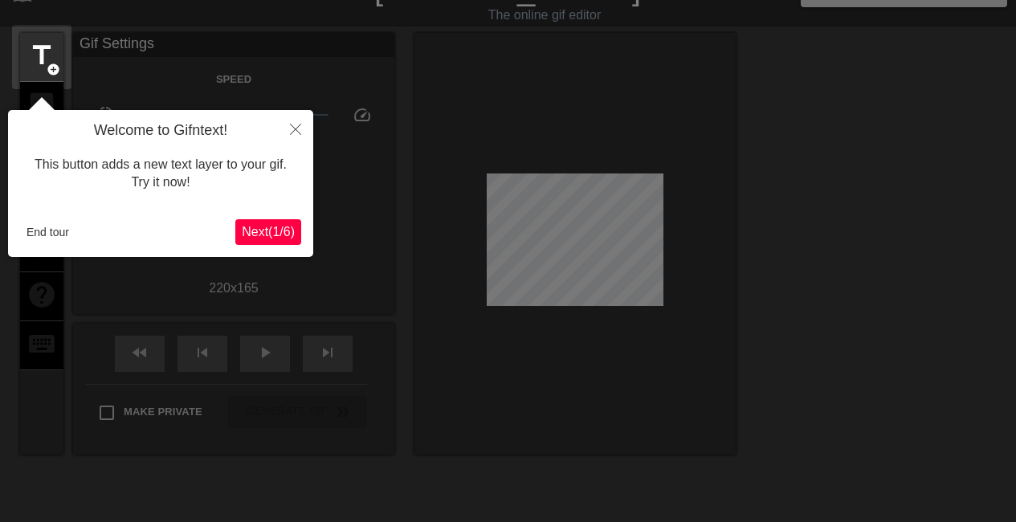
scroll to position [39, 0]
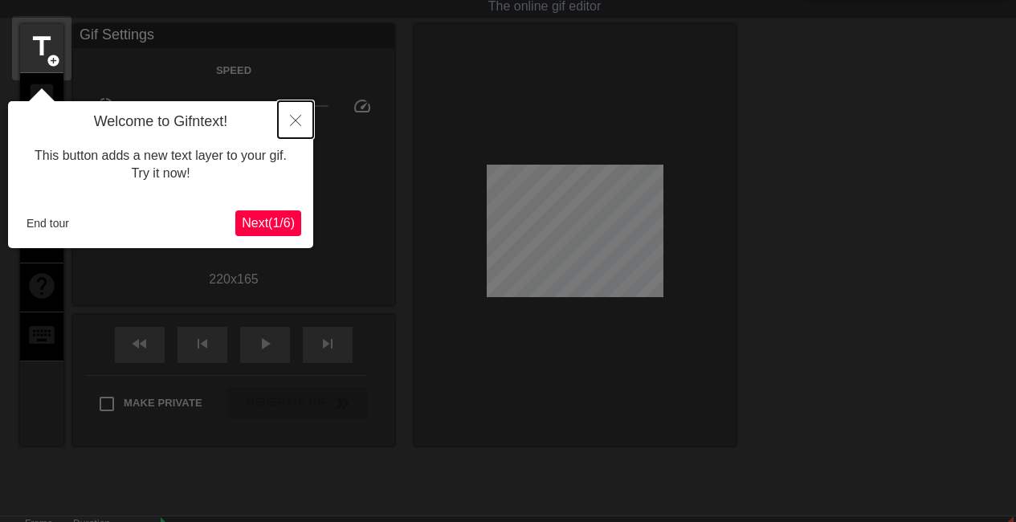
click at [292, 120] on icon "Close" at bounding box center [295, 120] width 11 height 11
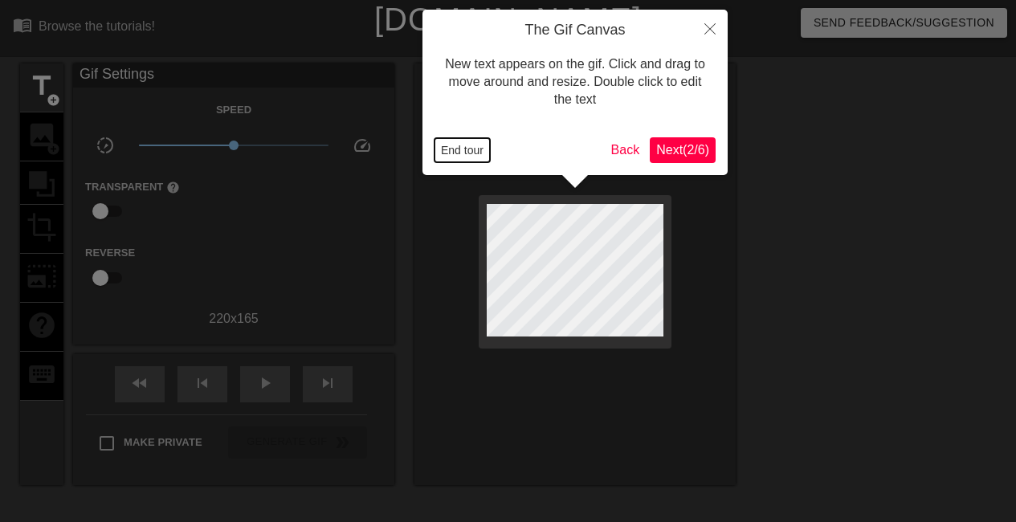
click at [460, 144] on button "End tour" at bounding box center [461, 150] width 55 height 24
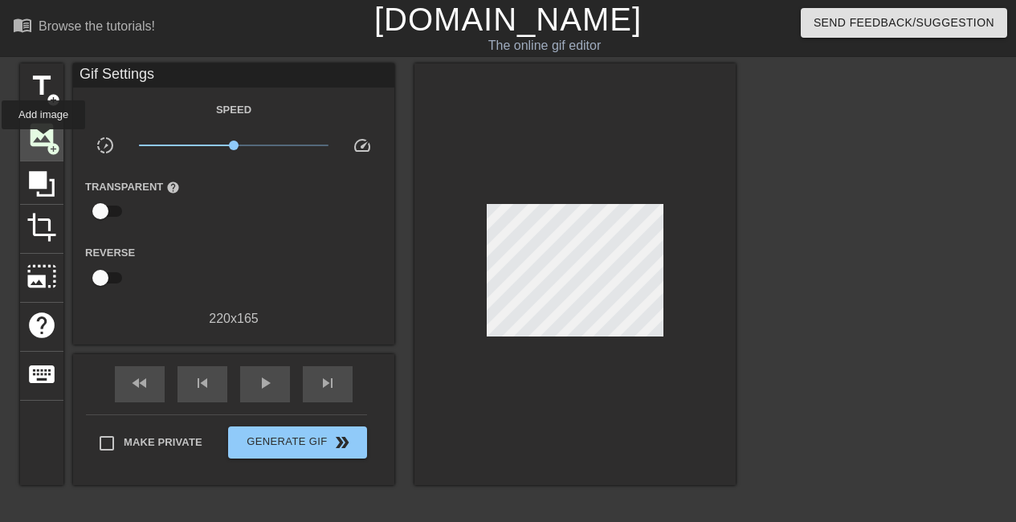
click at [43, 141] on span "image" at bounding box center [41, 135] width 31 height 31
click at [45, 132] on span "image" at bounding box center [41, 135] width 31 height 31
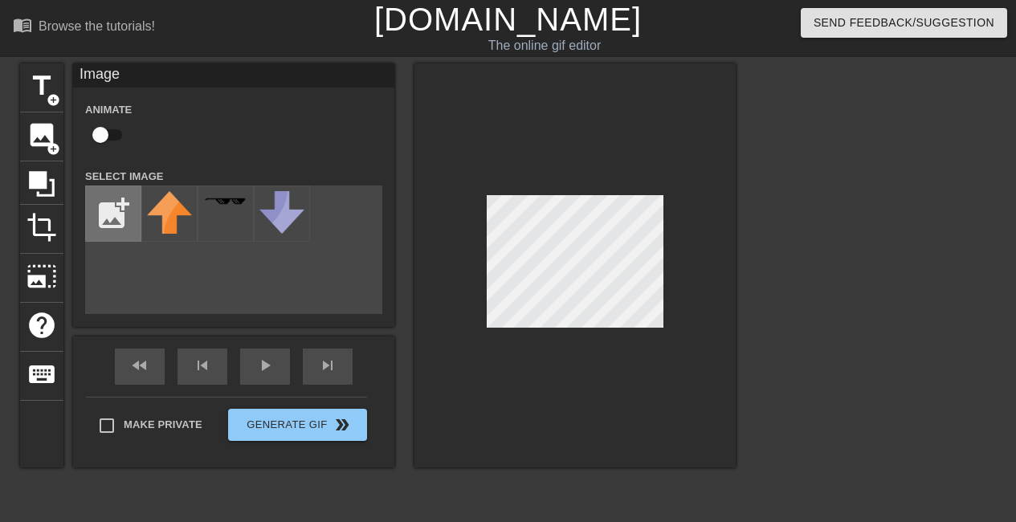
click at [104, 198] on input "file" at bounding box center [113, 213] width 55 height 55
type input "C:\fakepath\true.png"
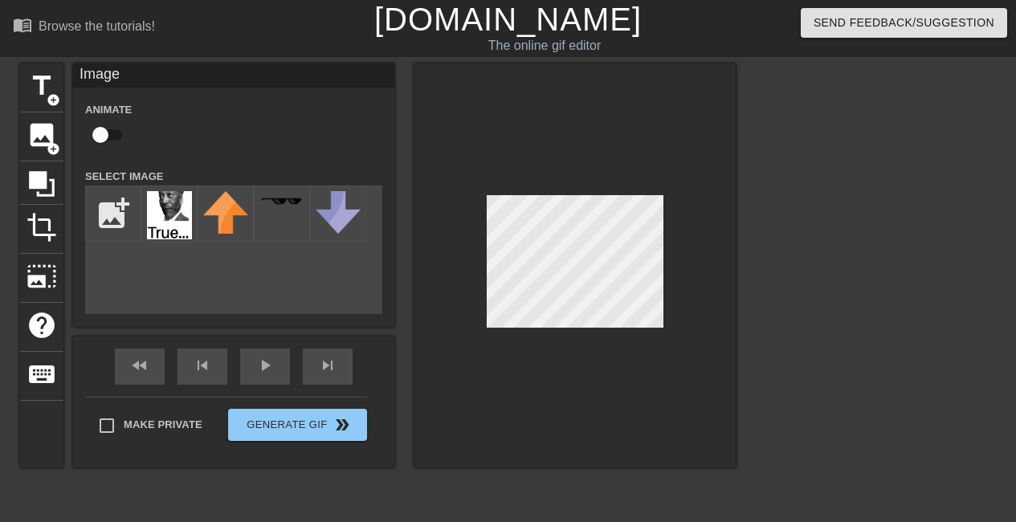
click at [284, 268] on div "title add_circle image add_circle crop photo_size_select_large help keyboard Im…" at bounding box center [377, 265] width 715 height 404
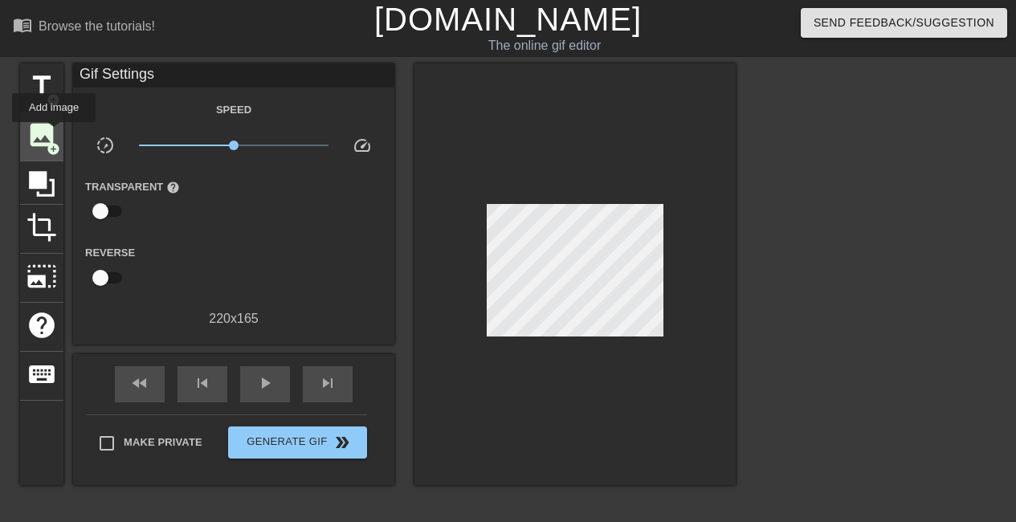
click at [54, 133] on span "image" at bounding box center [41, 135] width 31 height 31
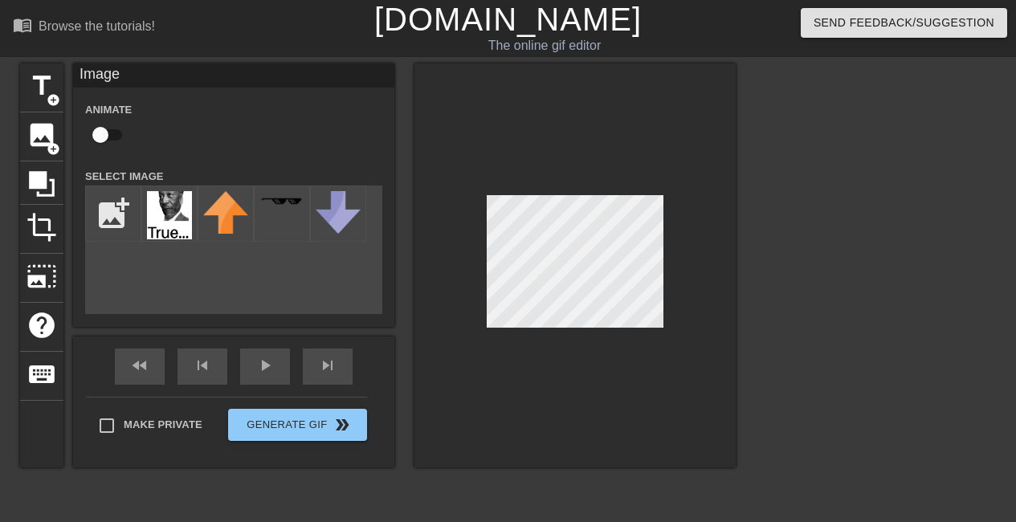
click at [331, 281] on div "title add_circle image add_circle crop photo_size_select_large help keyboard Im…" at bounding box center [377, 265] width 715 height 404
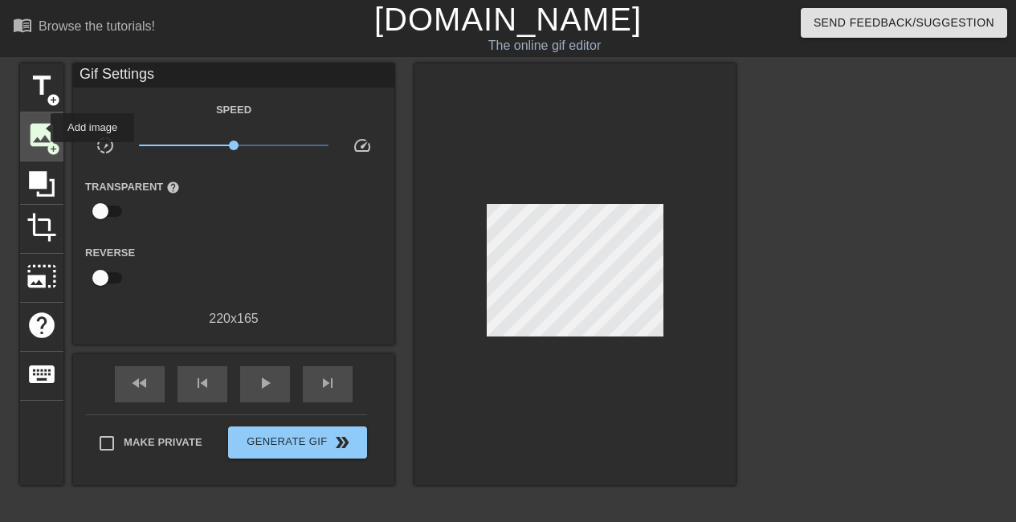
click at [40, 128] on span "image" at bounding box center [41, 135] width 31 height 31
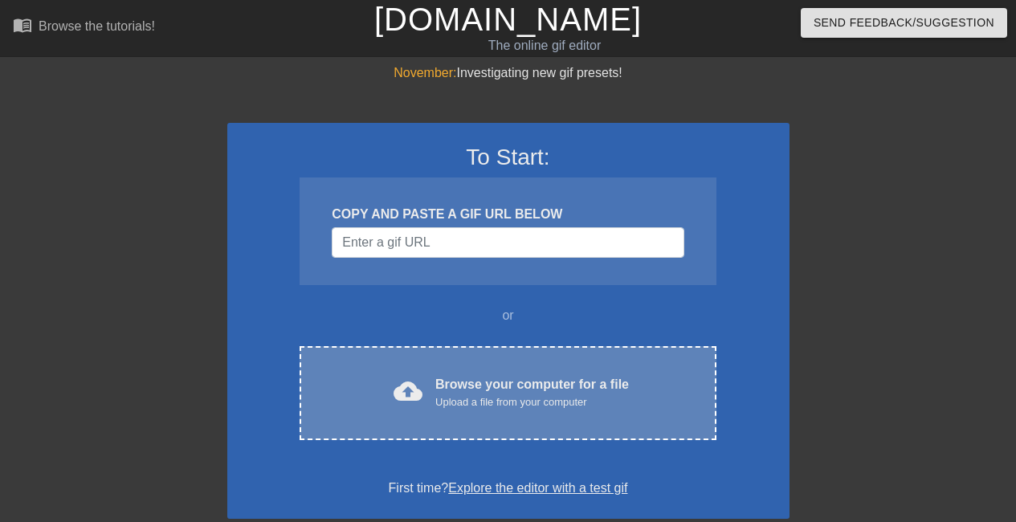
click at [493, 350] on div "cloud_upload Browse your computer for a file Upload a file from your computer C…" at bounding box center [507, 393] width 416 height 94
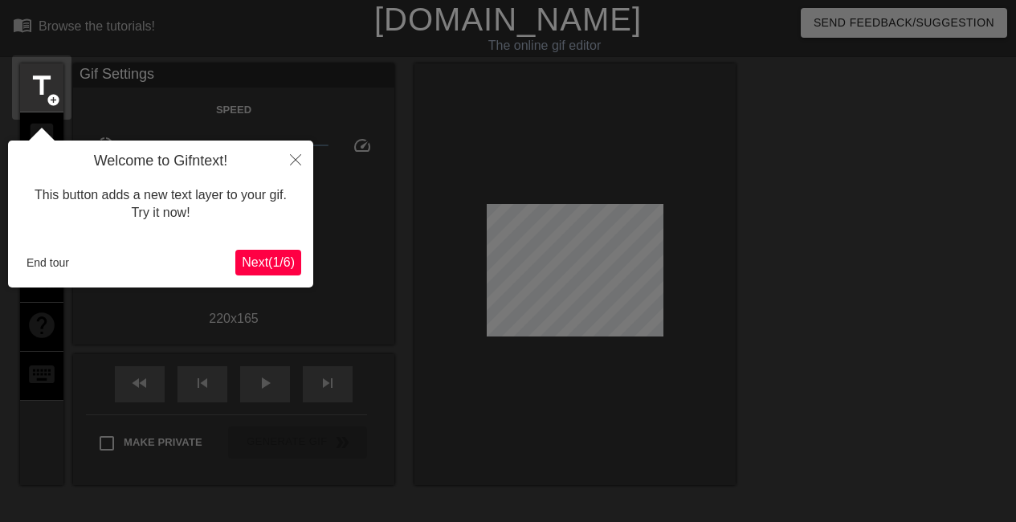
scroll to position [39, 0]
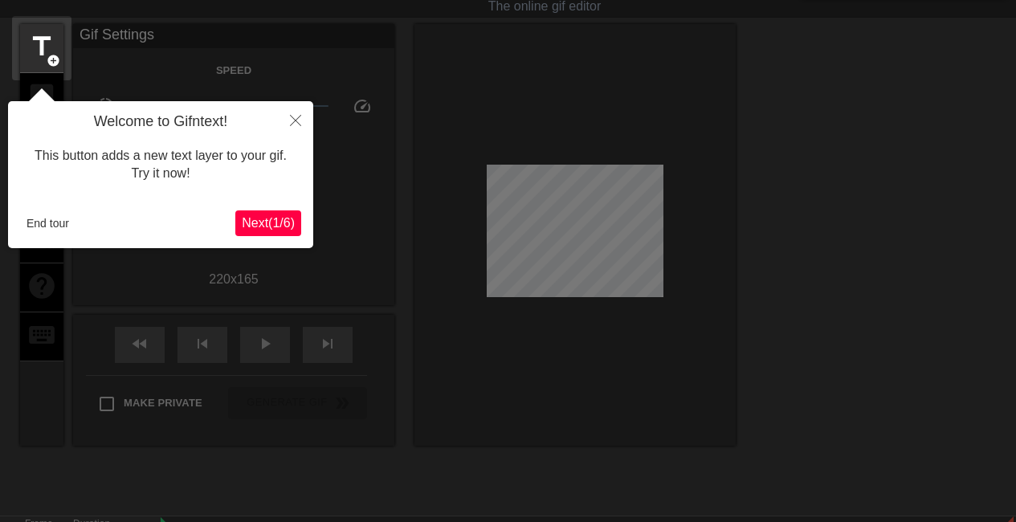
click at [279, 222] on span "Next ( 1 / 6 )" at bounding box center [268, 223] width 53 height 14
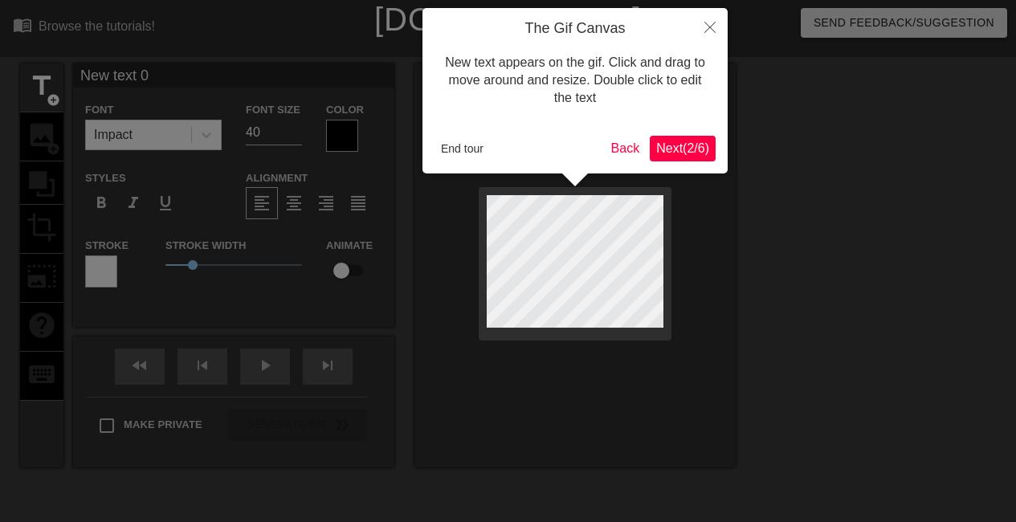
click at [695, 145] on span "Next ( 2 / 6 )" at bounding box center [682, 148] width 53 height 14
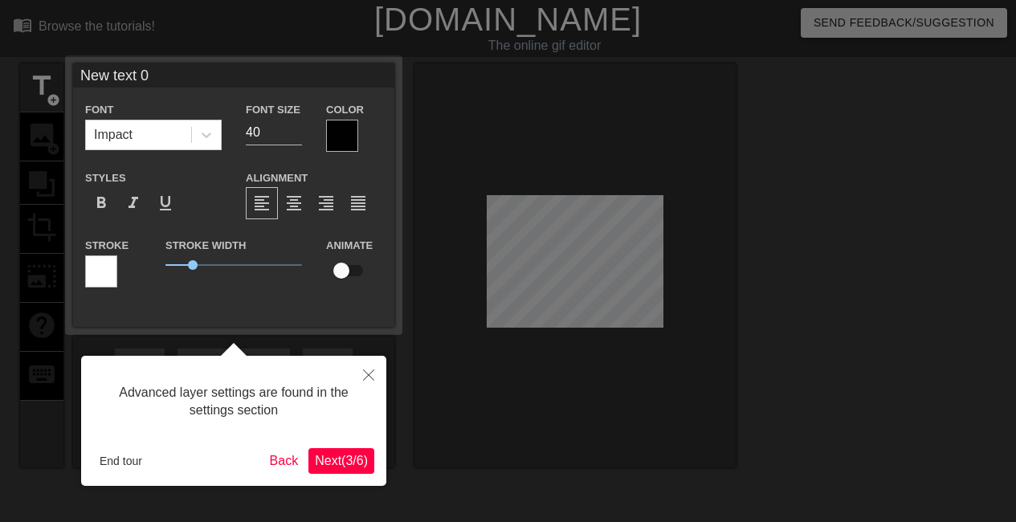
scroll to position [39, 0]
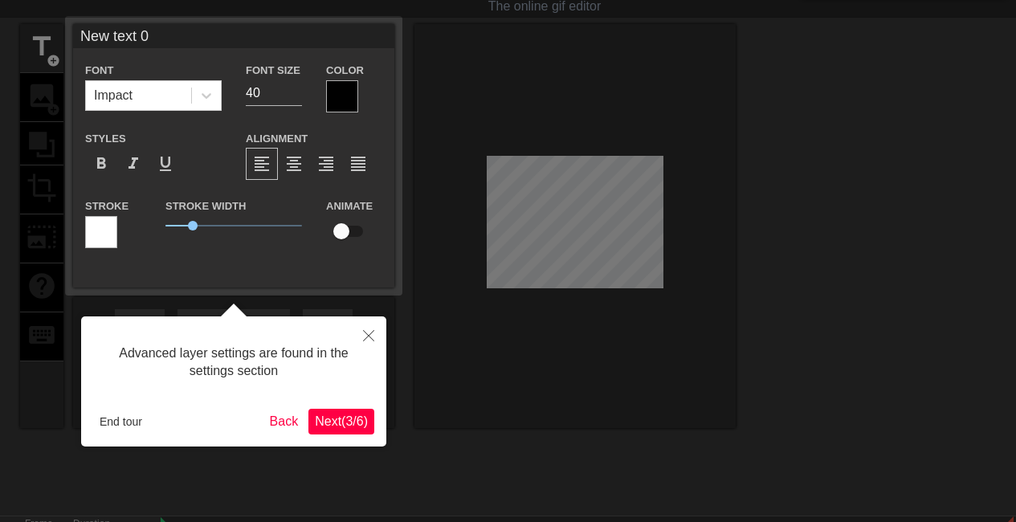
click at [324, 416] on span "Next ( 3 / 6 )" at bounding box center [341, 421] width 53 height 14
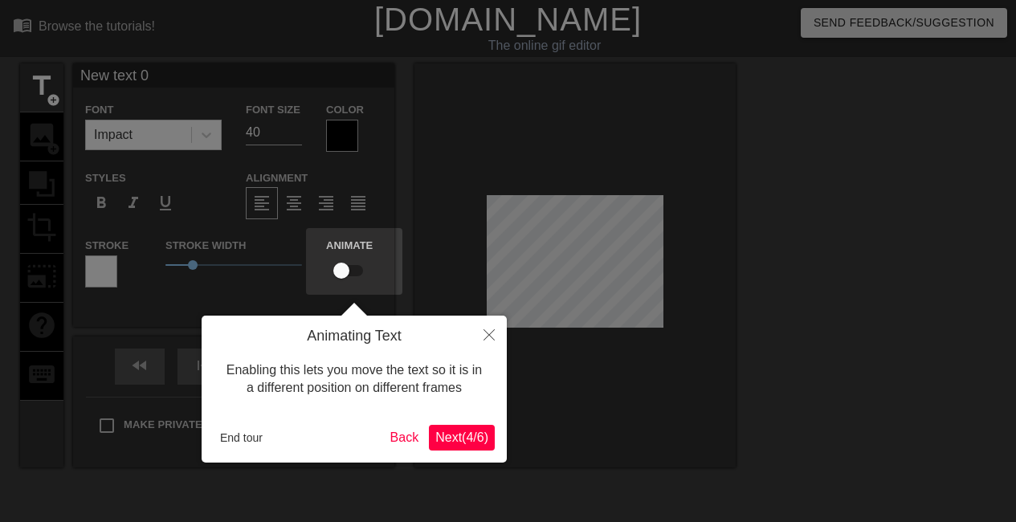
click at [461, 442] on span "Next ( 4 / 6 )" at bounding box center [461, 437] width 53 height 14
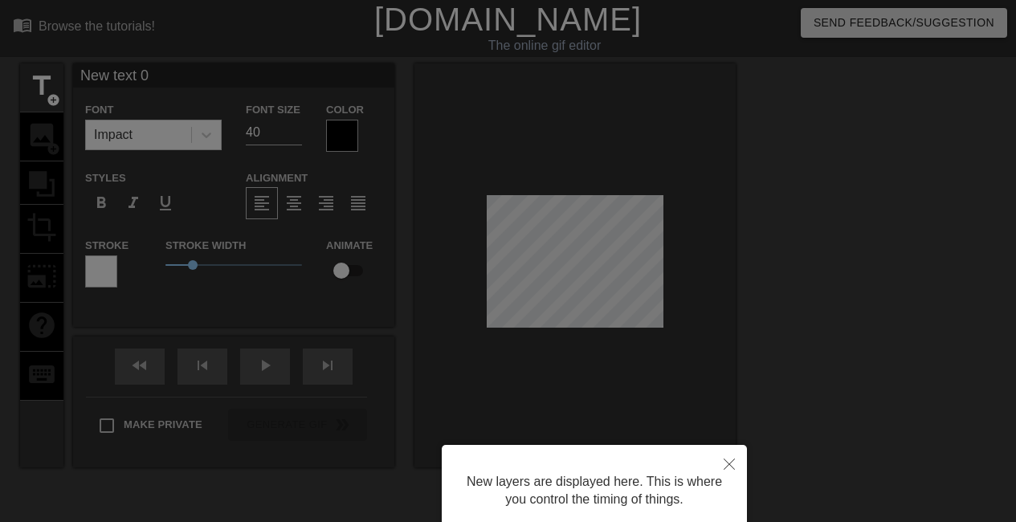
scroll to position [132, 0]
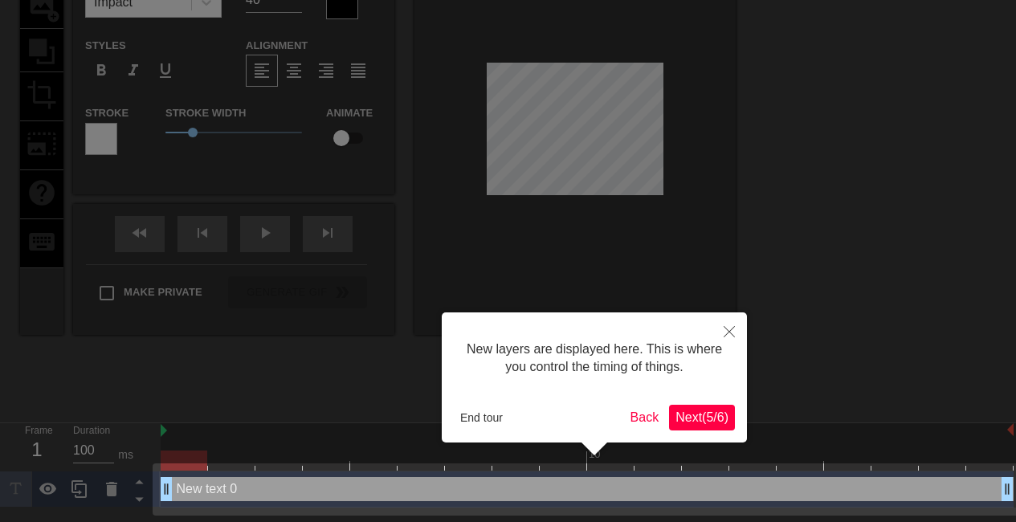
click at [703, 410] on span "Next ( 5 / 6 )" at bounding box center [701, 417] width 53 height 14
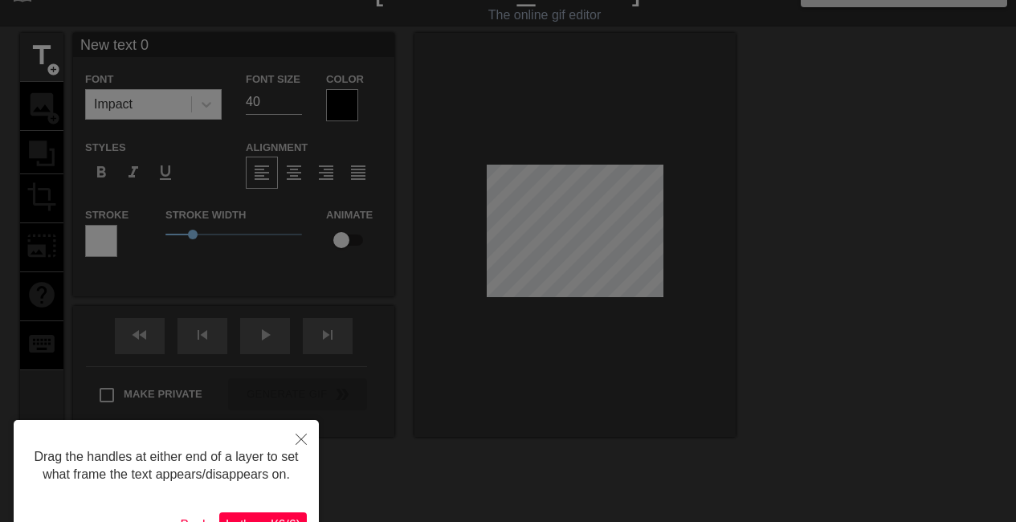
scroll to position [0, 0]
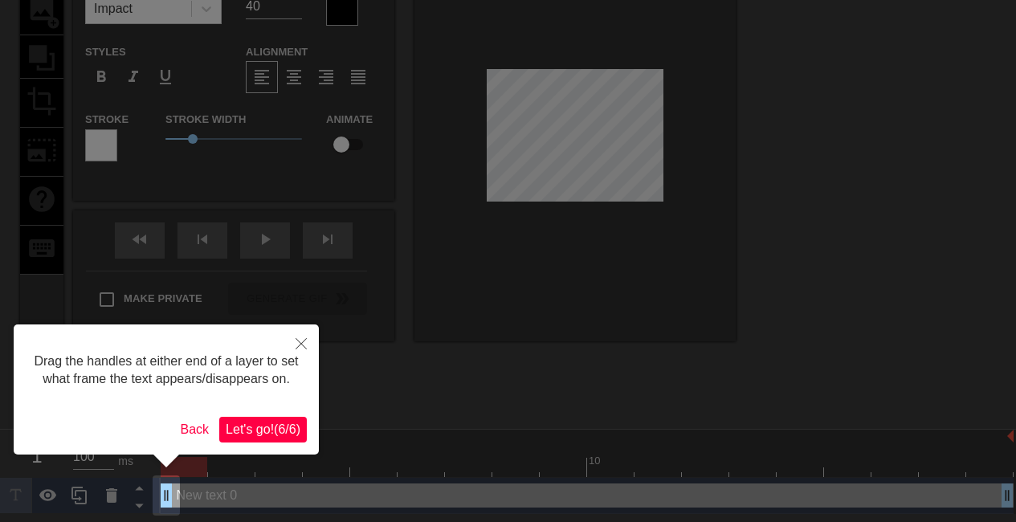
click at [279, 419] on button "Let's go! ( 6 / 6 )" at bounding box center [263, 430] width 88 height 26
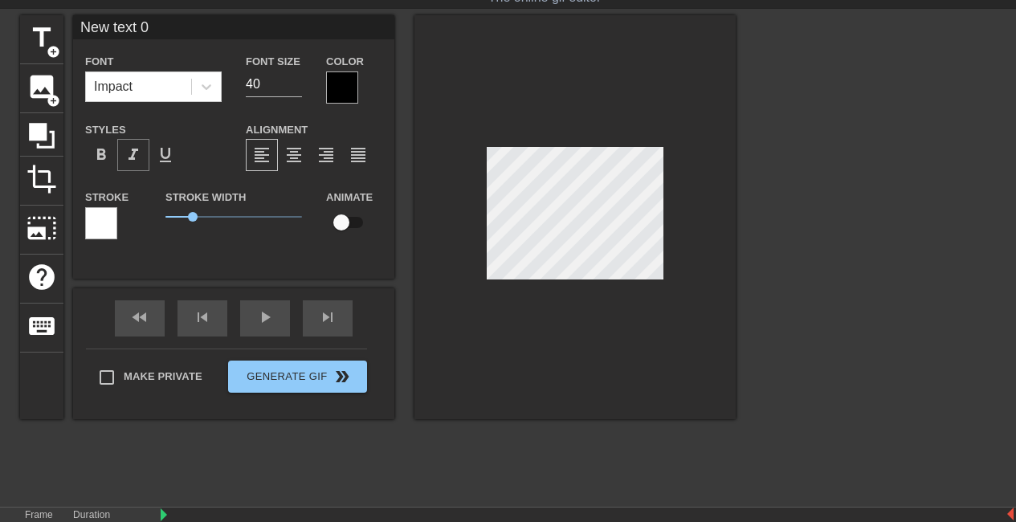
scroll to position [47, 0]
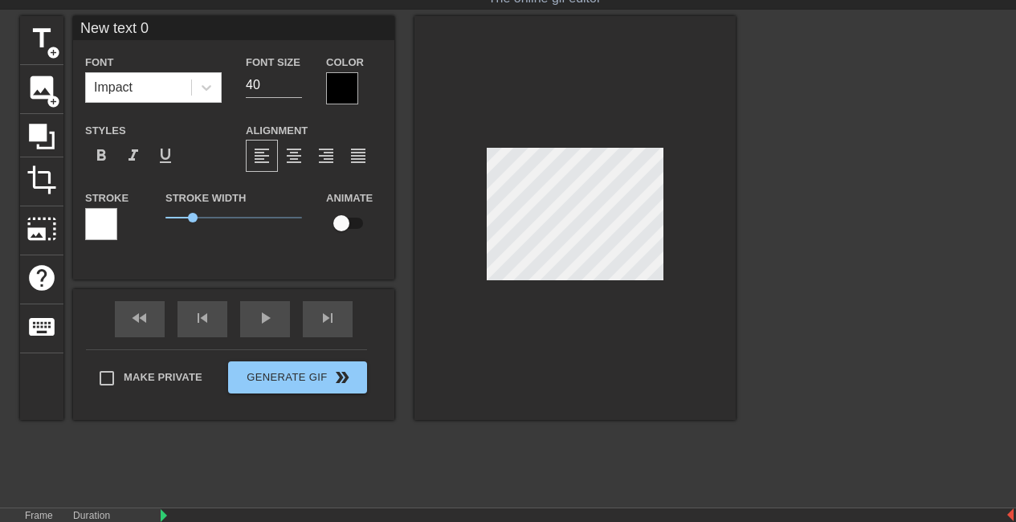
type input "New ext 0"
type textarea "New ext 0"
type input "Newext 0"
type textarea "Newext 0"
type input "Neext 0"
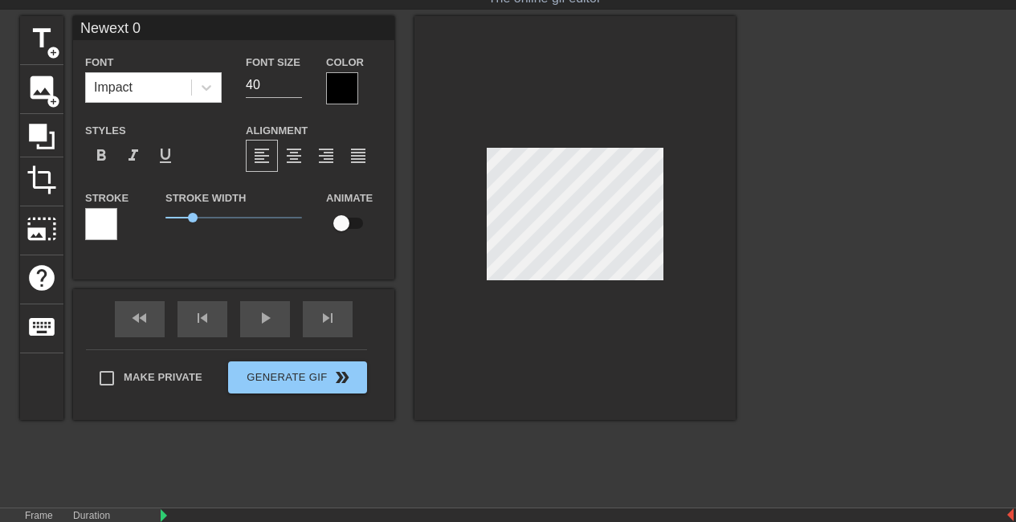
type textarea "Neext 0"
type input "Next 0"
type textarea "Next 0"
type input "ext 0"
type textarea "ext 0"
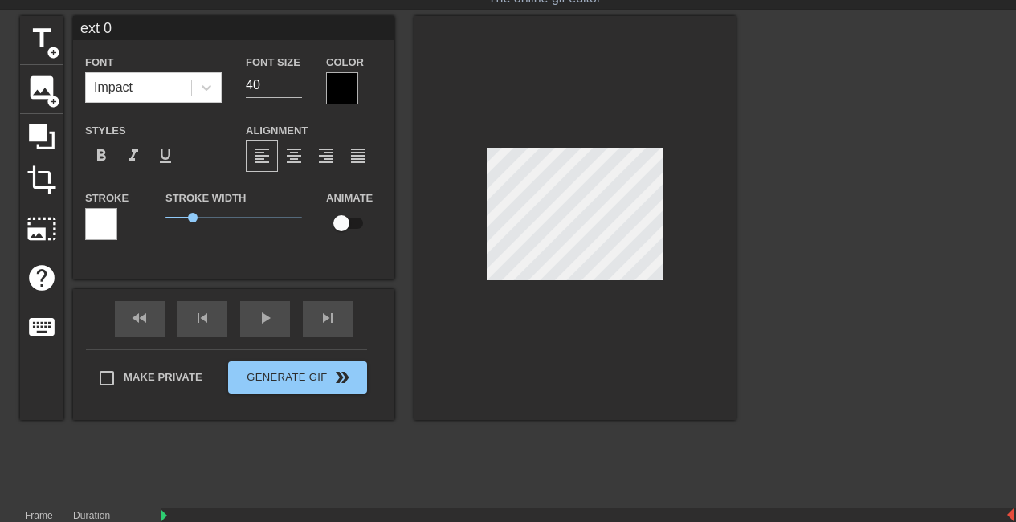
type input "xt 0"
type textarea "xt 0"
type input "t 0"
type textarea "t 0"
type input "0"
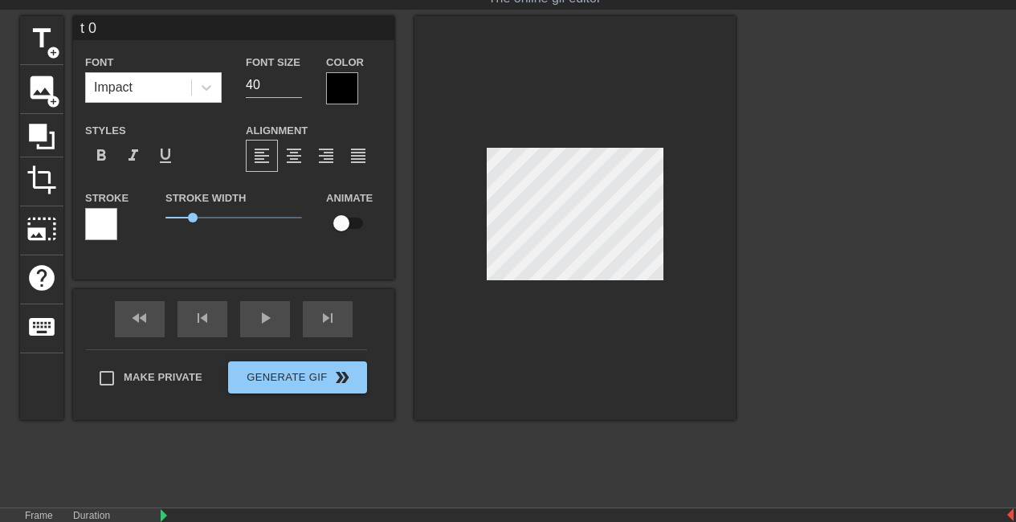
type textarea "0"
type input "0"
type textarea "0"
click at [49, 72] on span "image" at bounding box center [41, 87] width 31 height 31
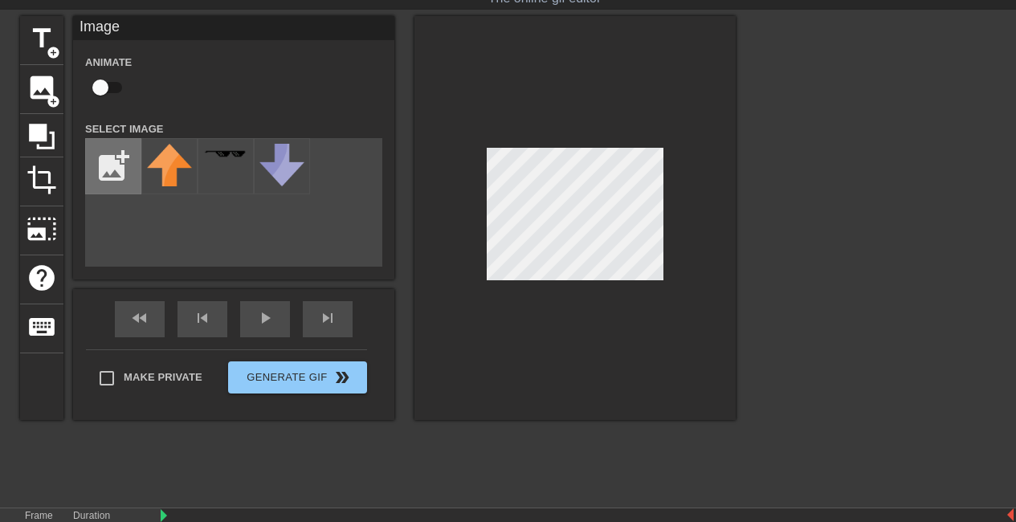
click at [122, 167] on input "file" at bounding box center [113, 166] width 55 height 55
type input "C:\fakepath\true.png"
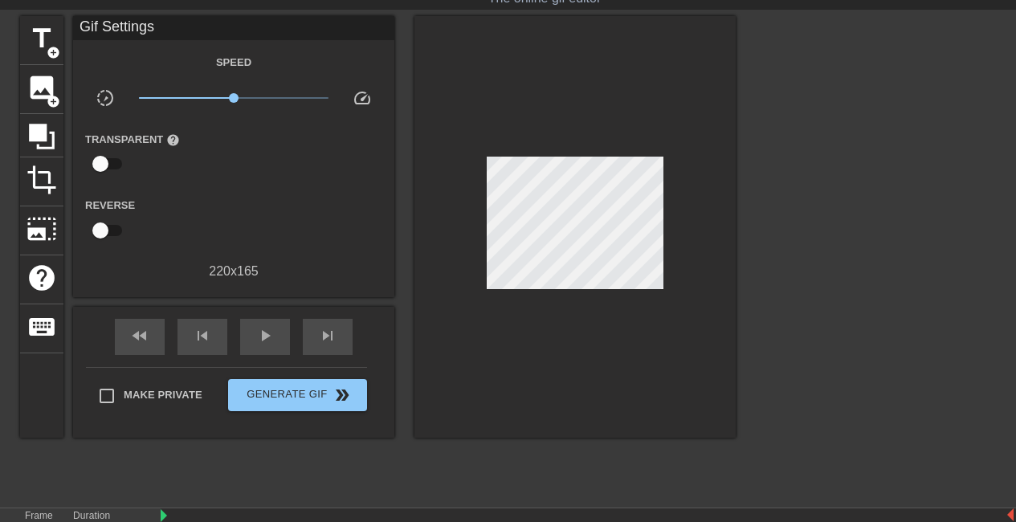
click at [63, 95] on div "title add_circle image add_circle crop photo_size_select_large help keyboard Gi…" at bounding box center [377, 227] width 715 height 422
click at [48, 88] on span "image" at bounding box center [41, 87] width 31 height 31
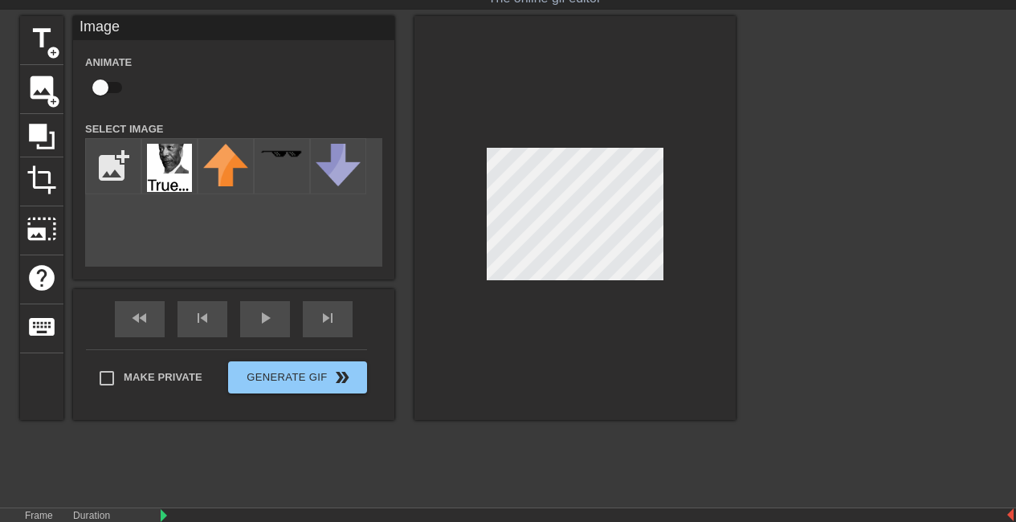
drag, startPoint x: 171, startPoint y: 169, endPoint x: 677, endPoint y: 197, distance: 506.6
click at [677, 197] on div at bounding box center [574, 218] width 321 height 404
click at [138, 171] on input "file" at bounding box center [113, 166] width 55 height 55
type input "C:\fakepath\true.png"
click at [717, 265] on div at bounding box center [574, 218] width 321 height 404
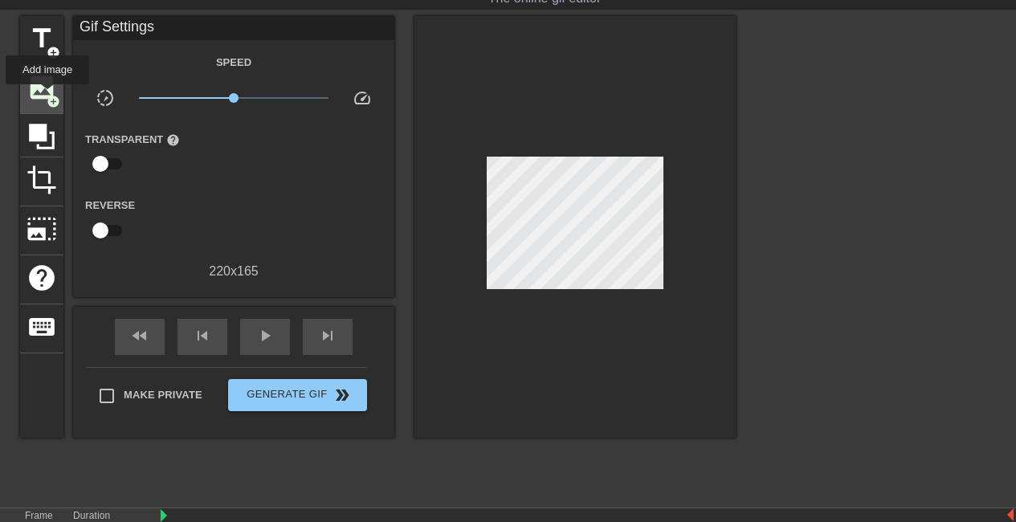
click at [47, 96] on span "add_circle" at bounding box center [54, 102] width 14 height 14
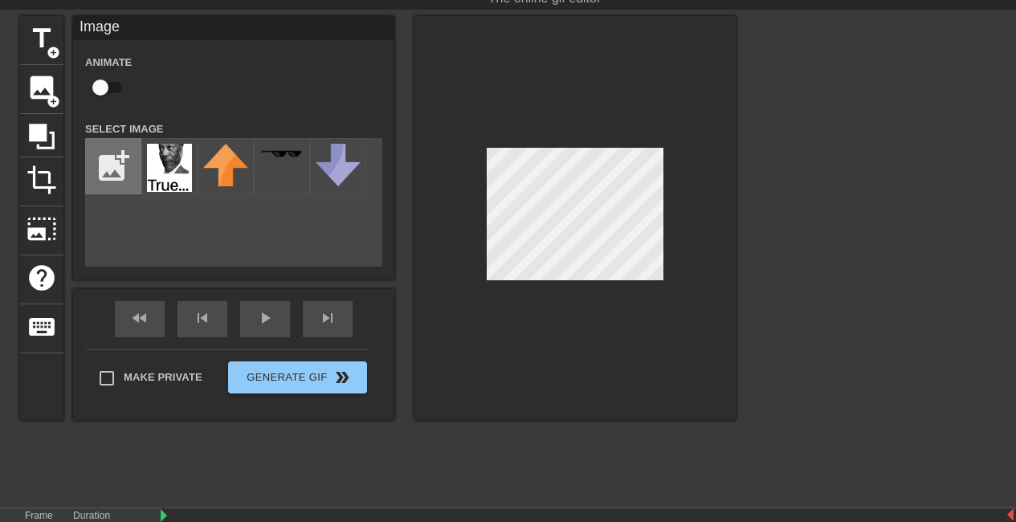
click at [128, 164] on input "file" at bounding box center [113, 166] width 55 height 55
type input "C:\fakepath\true.png"
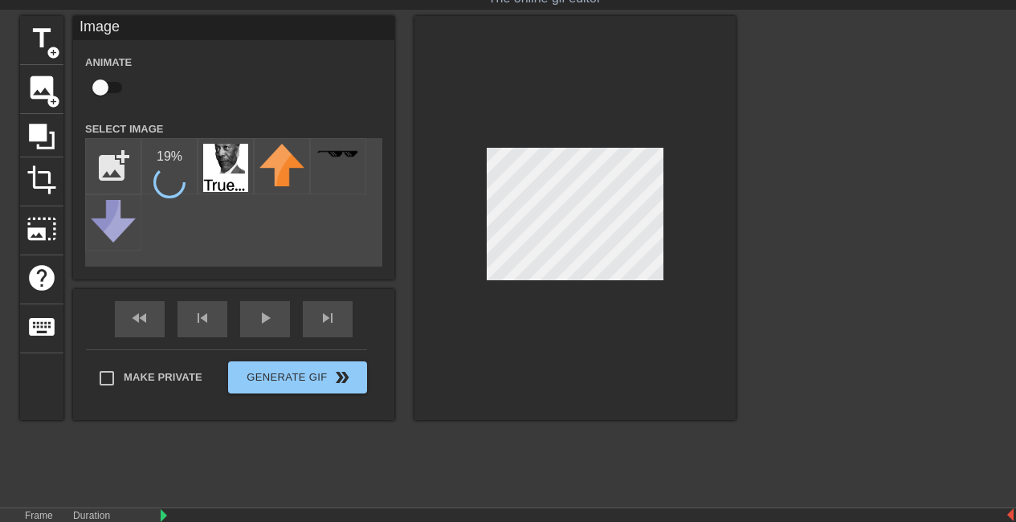
click at [377, 302] on div "title add_circle image add_circle crop photo_size_select_large help keyboard Im…" at bounding box center [377, 218] width 715 height 404
click at [340, 287] on div "title add_circle image add_circle crop photo_size_select_large help keyboard Im…" at bounding box center [377, 218] width 715 height 404
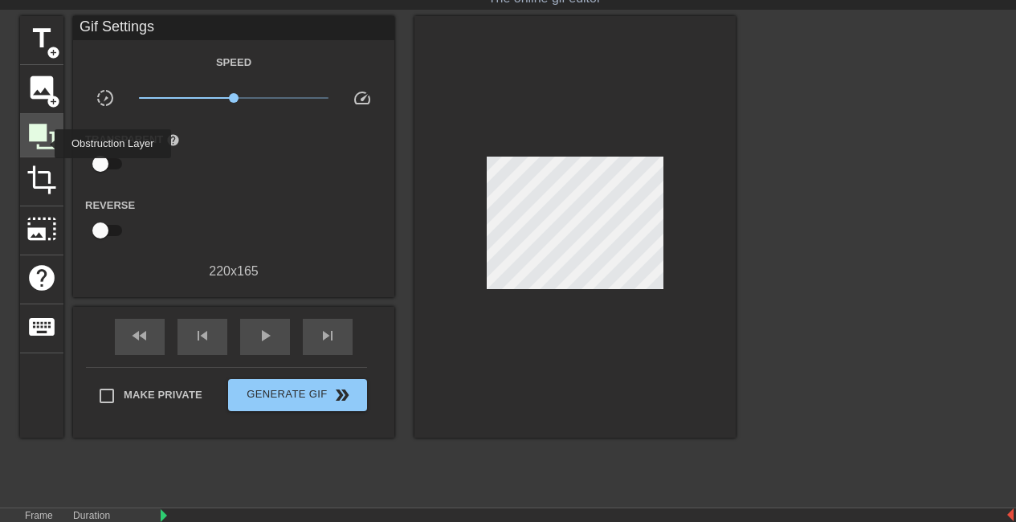
click at [44, 144] on icon at bounding box center [41, 136] width 31 height 31
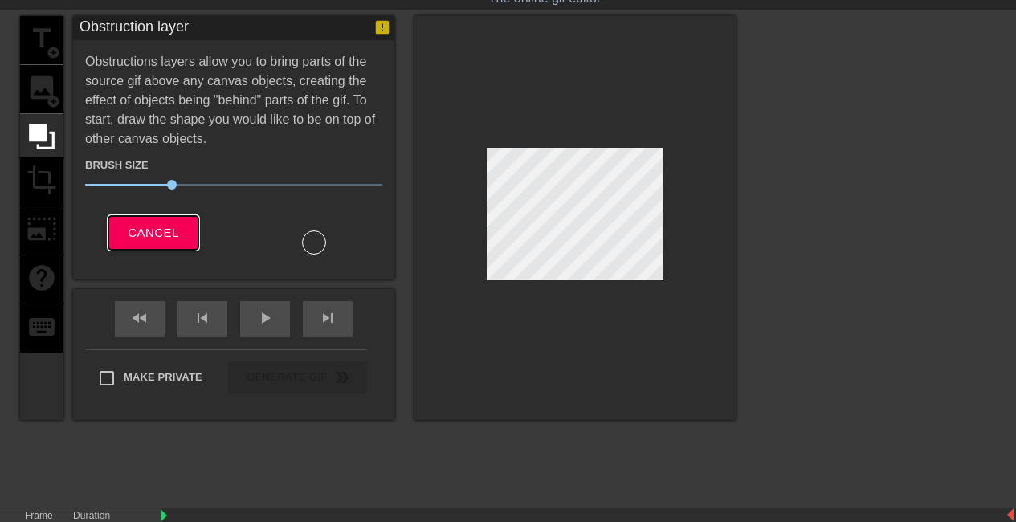
click at [157, 224] on span "Cancel" at bounding box center [153, 232] width 51 height 21
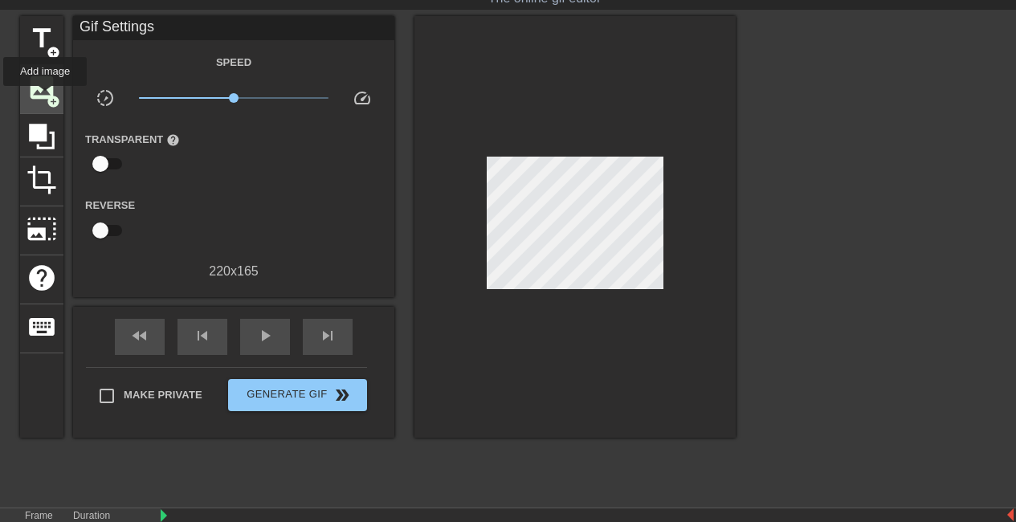
click at [43, 93] on span "image" at bounding box center [41, 87] width 31 height 31
click at [42, 100] on span "image" at bounding box center [41, 87] width 31 height 31
click at [55, 81] on span "image" at bounding box center [41, 87] width 31 height 31
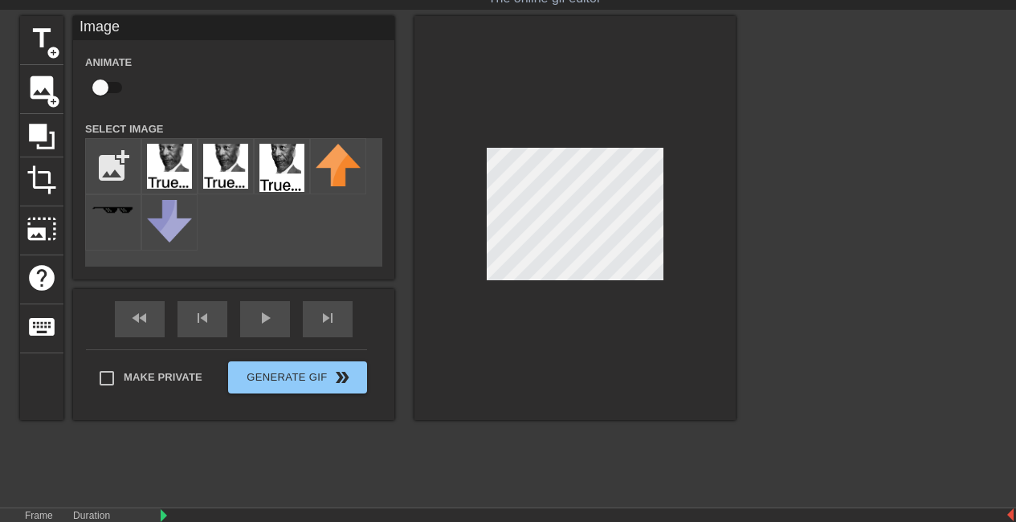
click at [396, 230] on div "title add_circle image add_circle crop photo_size_select_large help keyboard Im…" at bounding box center [377, 218] width 715 height 404
click at [548, 167] on div "title add_circle image add_circle crop photo_size_select_large help keyboard Im…" at bounding box center [377, 218] width 715 height 404
click at [544, 185] on div "title add_circle image add_circle crop photo_size_select_large help keyboard Im…" at bounding box center [377, 218] width 715 height 404
click at [175, 156] on img at bounding box center [169, 166] width 45 height 45
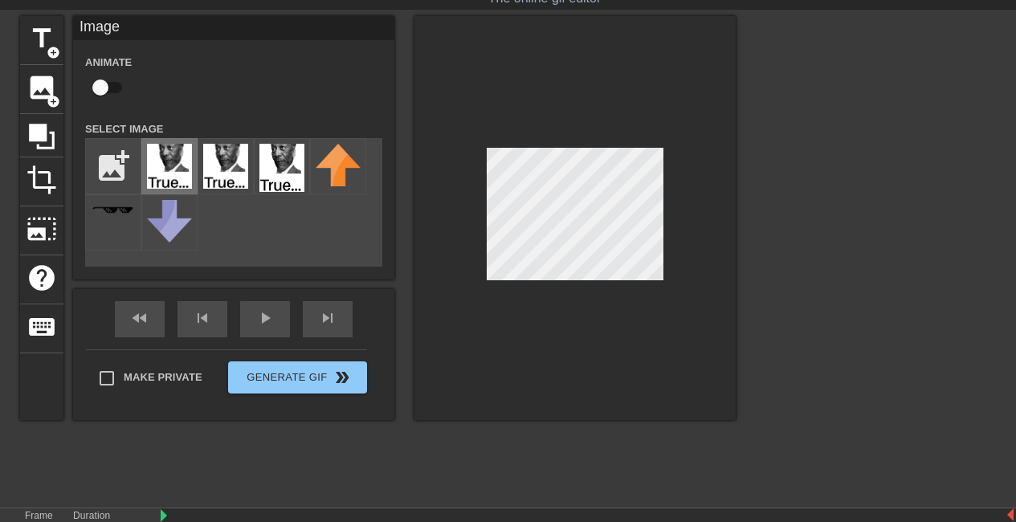
click at [175, 156] on img at bounding box center [169, 166] width 45 height 45
click at [287, 160] on img at bounding box center [281, 168] width 45 height 48
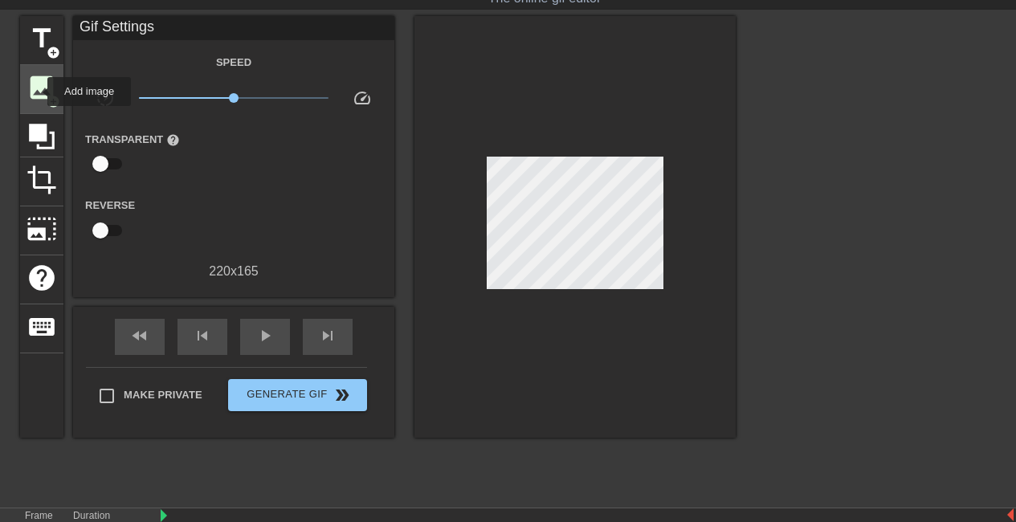
click at [37, 92] on span "image" at bounding box center [41, 87] width 31 height 31
click at [39, 89] on span "image" at bounding box center [41, 87] width 31 height 31
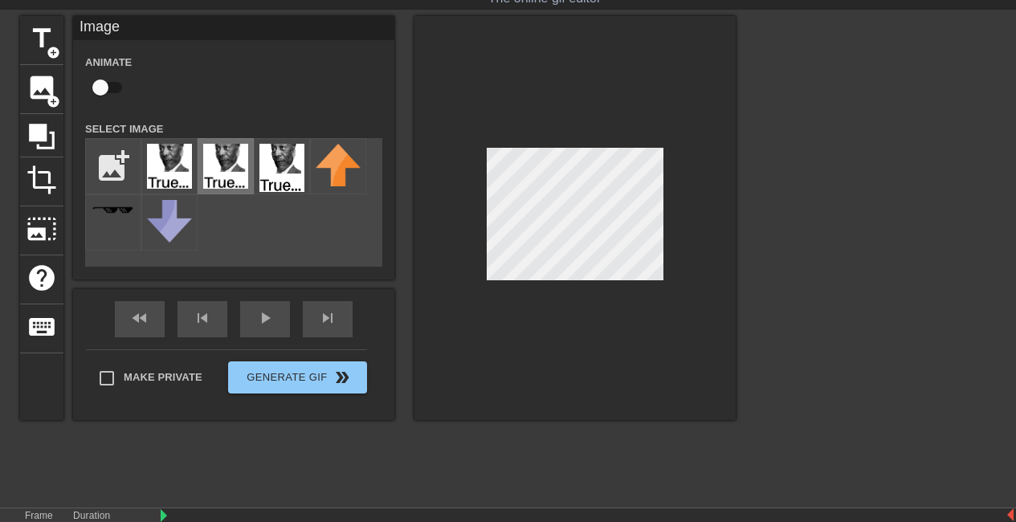
click at [223, 177] on img at bounding box center [225, 166] width 45 height 45
click at [310, 164] on div at bounding box center [338, 166] width 56 height 56
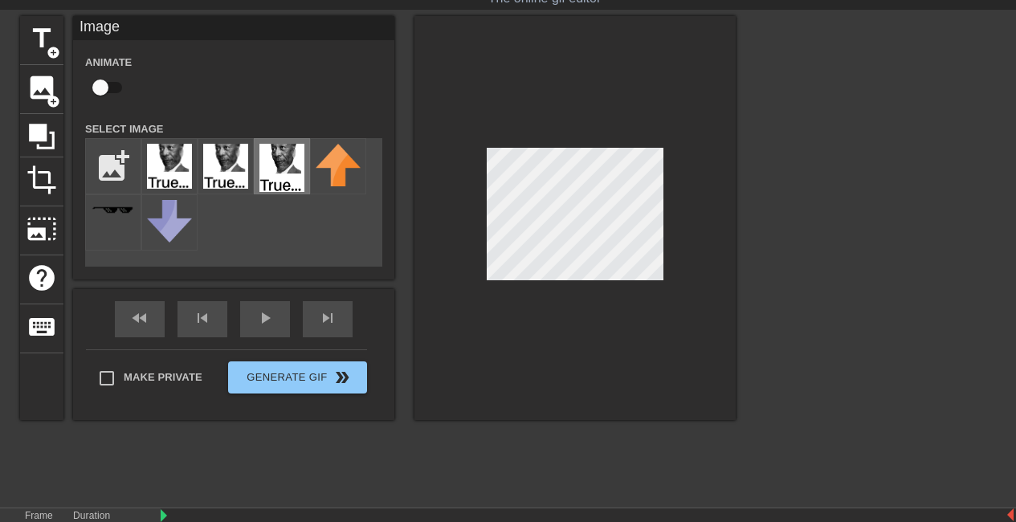
click at [289, 168] on img at bounding box center [281, 168] width 45 height 48
click at [100, 86] on input "checkbox" at bounding box center [101, 87] width 92 height 31
checkbox input "true"
click at [321, 305] on div "Image Animate Select Image add_photo_alternate fast_rewind skip_previous play_a…" at bounding box center [233, 218] width 321 height 404
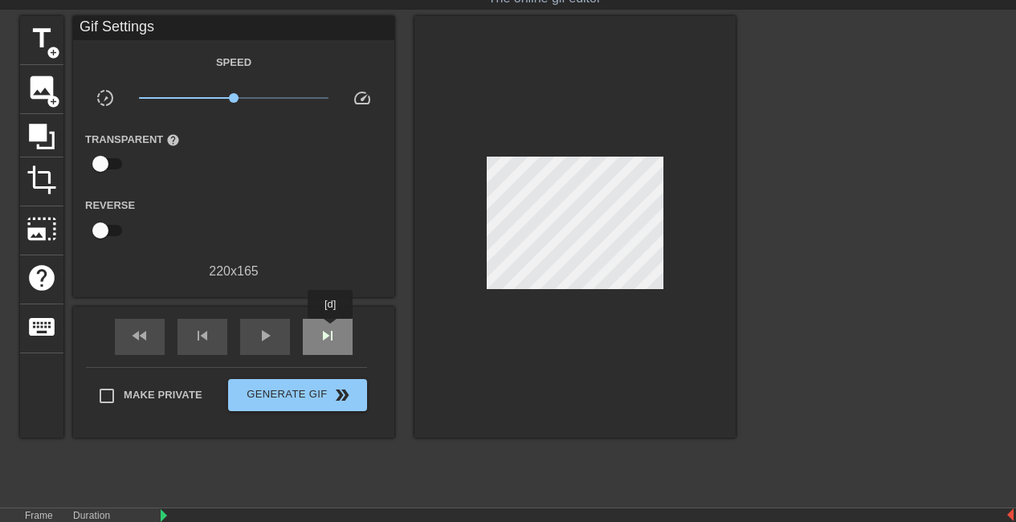
click at [331, 330] on span "skip_next" at bounding box center [327, 335] width 19 height 19
click at [332, 303] on div "Gif Settings Speed slow_motion_video x1.00 speed Transparent help Reverse 220 x…" at bounding box center [233, 227] width 321 height 422
click at [323, 332] on span "skip_next" at bounding box center [327, 335] width 19 height 19
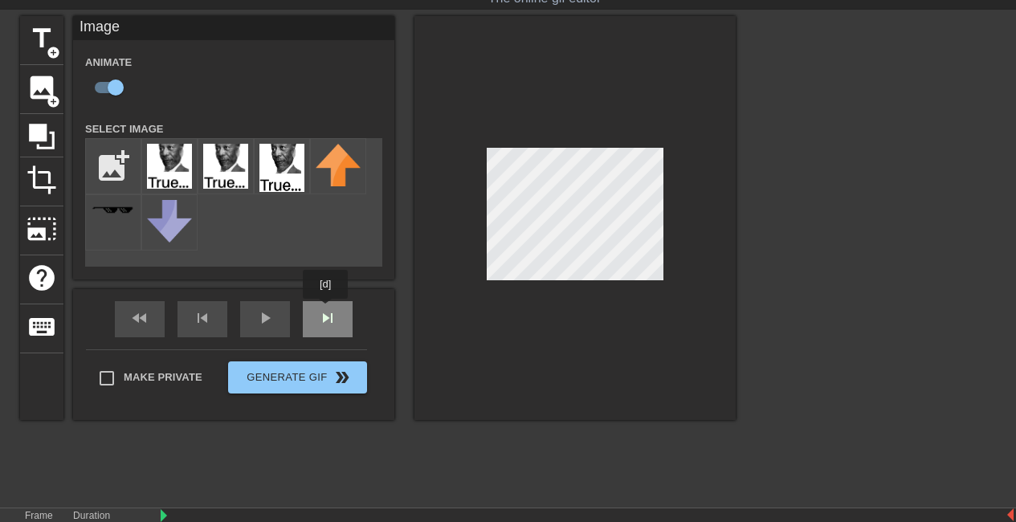
click at [326, 310] on div "fast_rewind skip_previous play_arrow skip_next" at bounding box center [234, 319] width 262 height 60
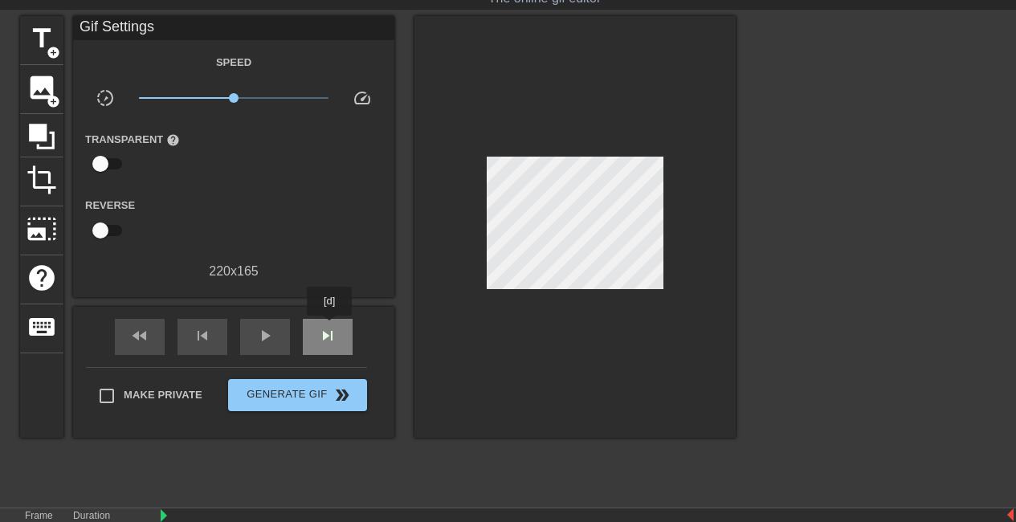
click at [329, 332] on span "skip_next" at bounding box center [327, 335] width 19 height 19
click at [340, 333] on div "skip_next" at bounding box center [328, 337] width 50 height 36
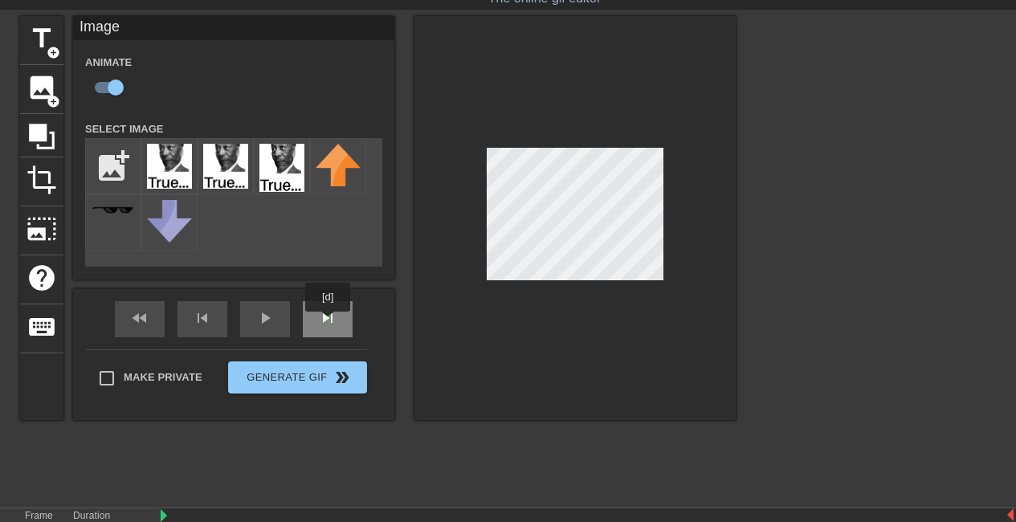
click at [325, 320] on div "skip_next" at bounding box center [328, 319] width 50 height 36
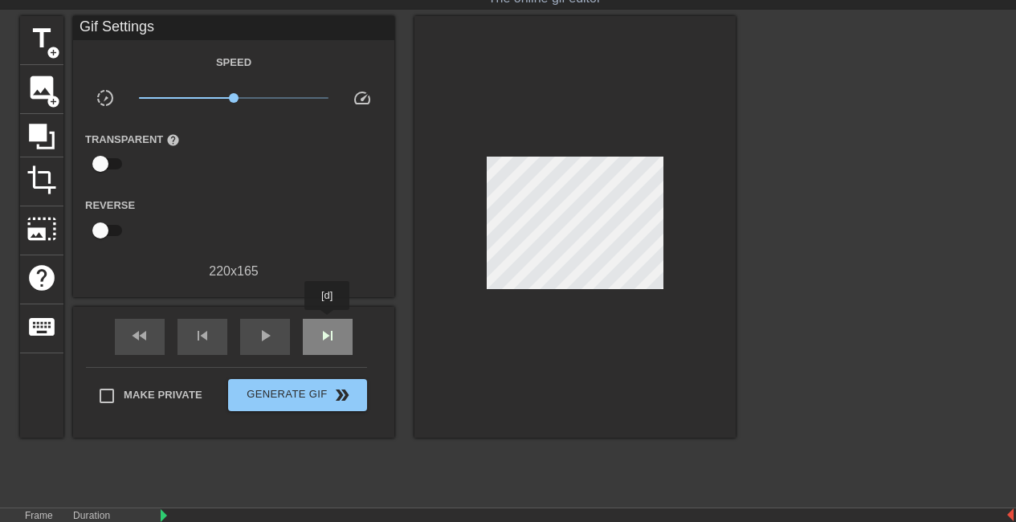
click at [328, 321] on div "skip_next" at bounding box center [328, 337] width 50 height 36
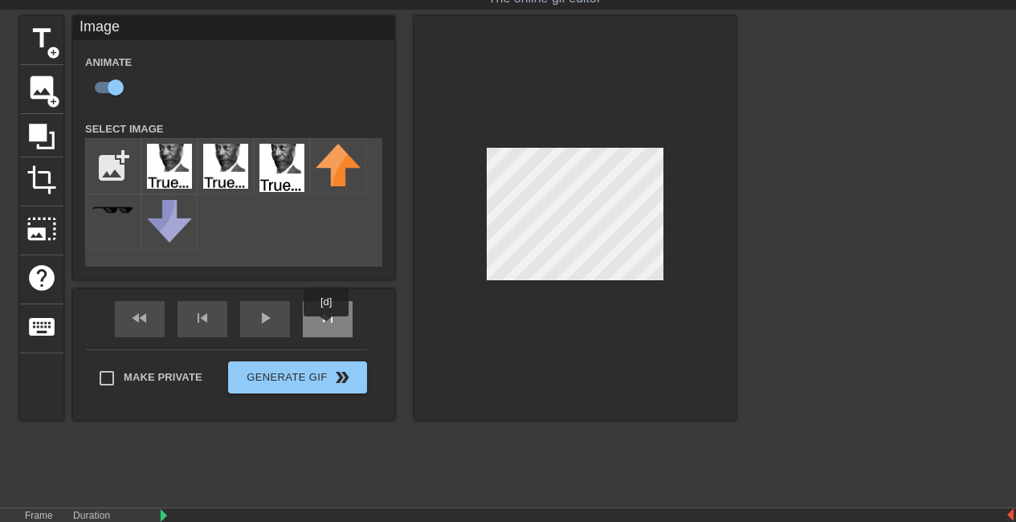
click at [327, 328] on div "skip_next" at bounding box center [328, 319] width 50 height 36
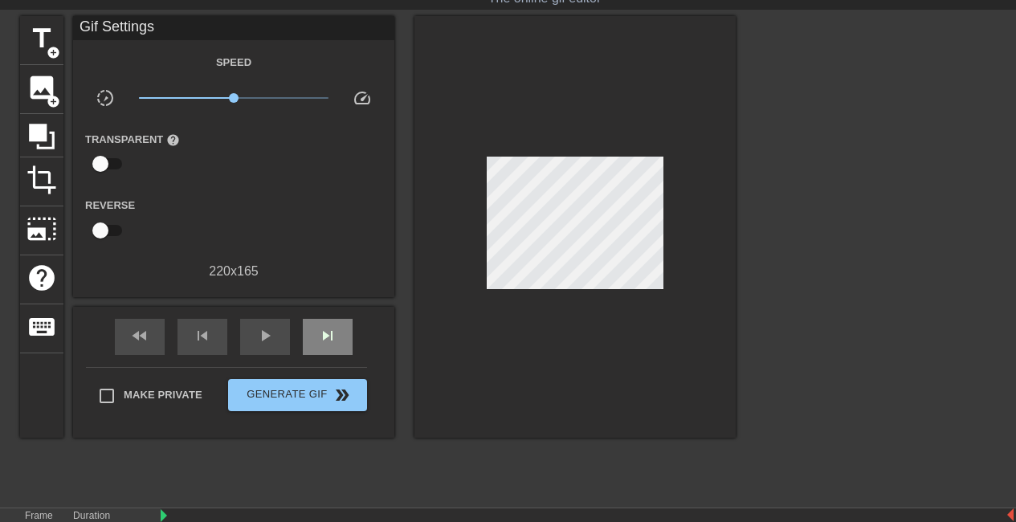
click at [344, 328] on div "skip_next" at bounding box center [328, 337] width 50 height 36
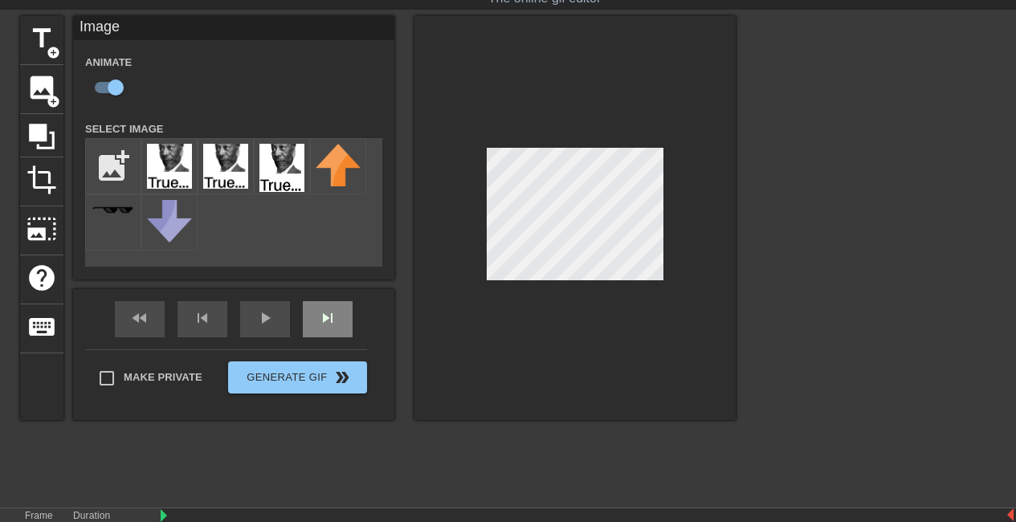
click at [338, 312] on div "fast_rewind skip_previous play_arrow skip_next" at bounding box center [234, 319] width 262 height 60
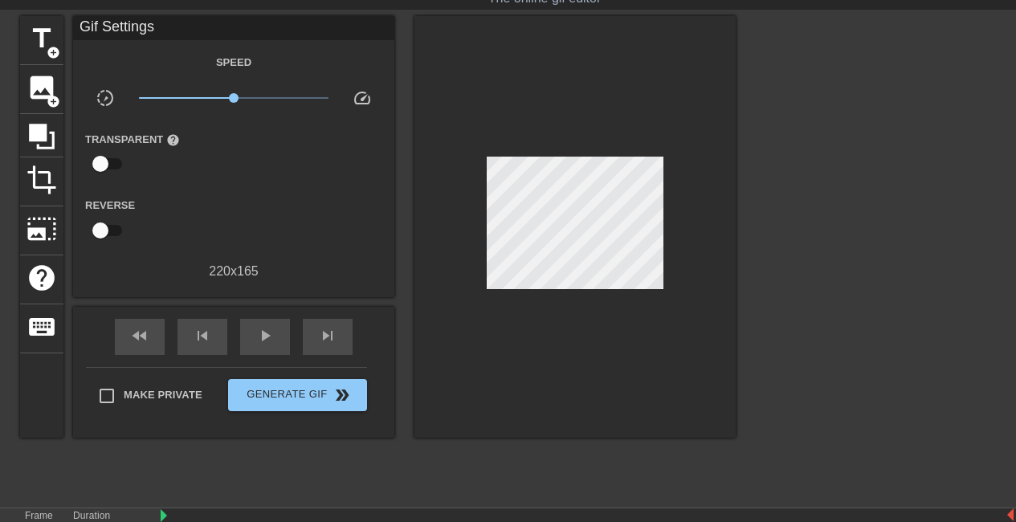
click at [336, 313] on div "fast_rewind skip_previous play_arrow skip_next" at bounding box center [234, 337] width 262 height 60
click at [325, 326] on span "skip_next" at bounding box center [327, 335] width 19 height 19
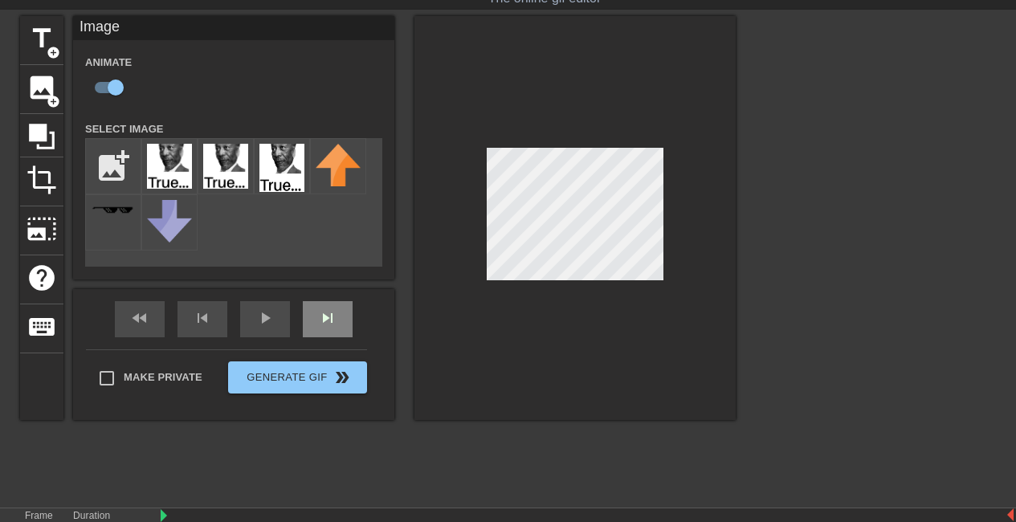
click at [330, 316] on div "fast_rewind skip_previous play_arrow skip_next" at bounding box center [234, 319] width 262 height 60
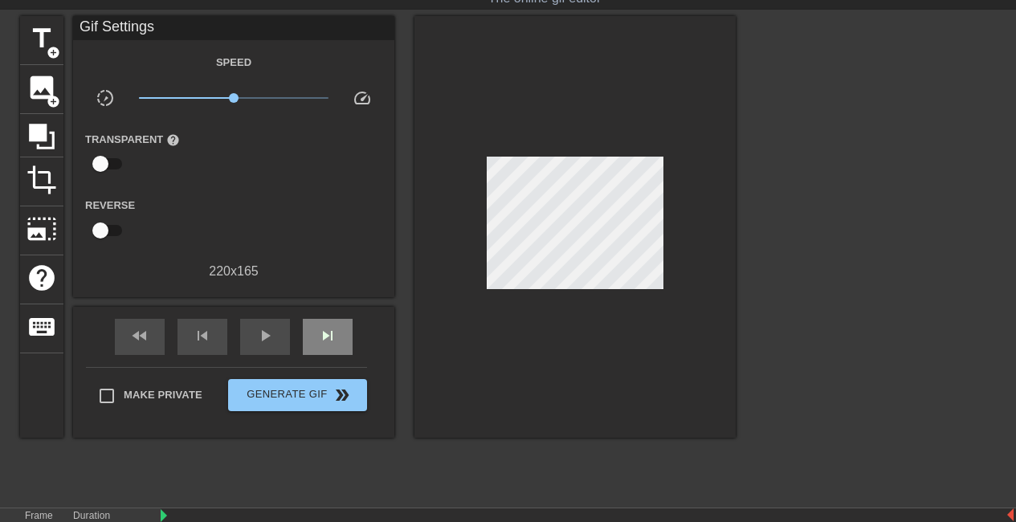
click at [330, 316] on div "fast_rewind skip_previous play_arrow skip_next" at bounding box center [234, 337] width 262 height 60
click at [322, 343] on span "skip_next" at bounding box center [327, 335] width 19 height 19
click at [332, 329] on span "skip_next" at bounding box center [327, 335] width 19 height 19
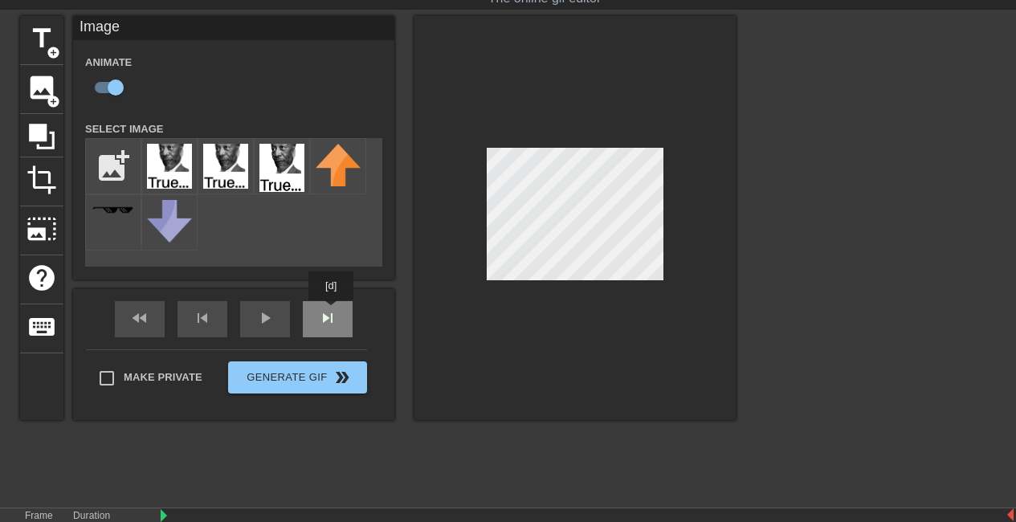
click at [330, 313] on div "fast_rewind skip_previous play_arrow skip_next" at bounding box center [234, 319] width 262 height 60
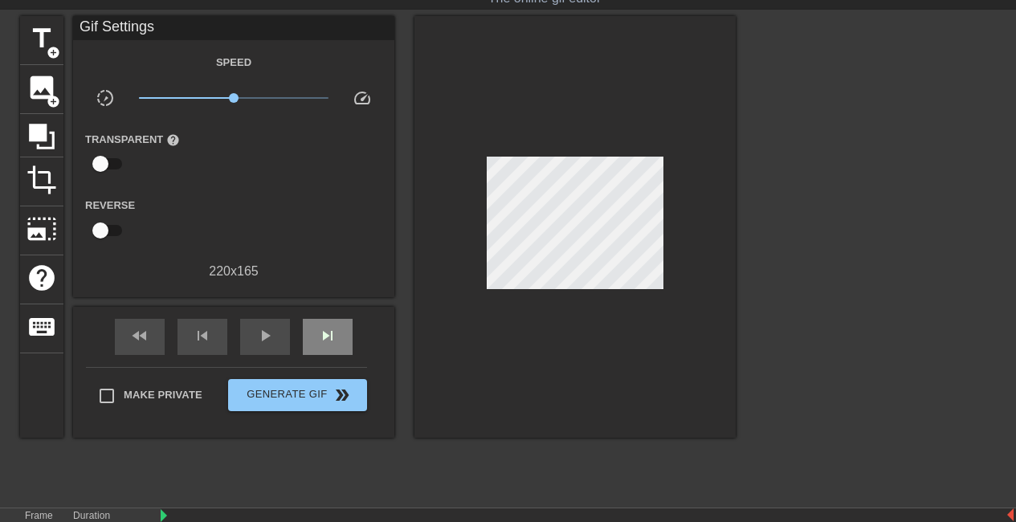
click at [330, 313] on div "fast_rewind skip_previous play_arrow skip_next" at bounding box center [234, 337] width 262 height 60
click at [334, 328] on span "skip_next" at bounding box center [327, 335] width 19 height 19
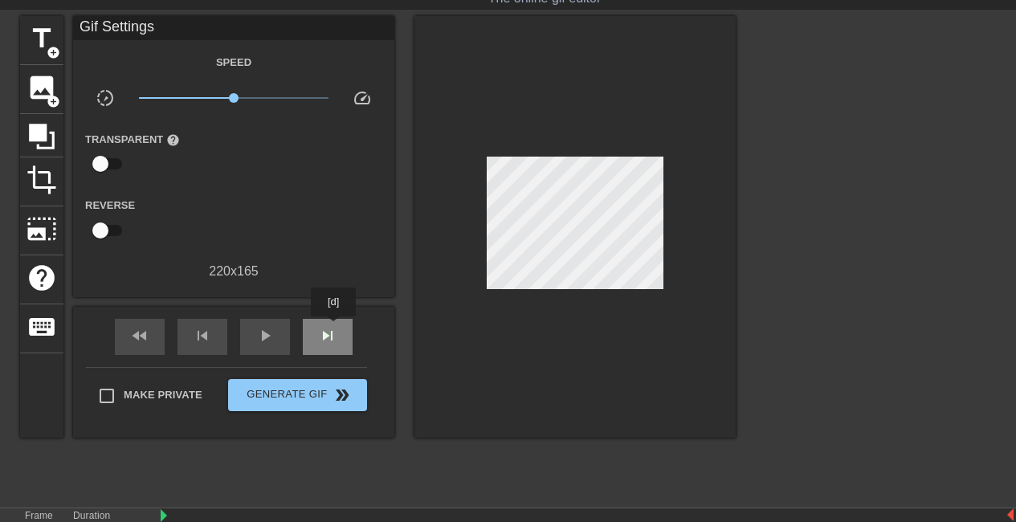
click at [334, 328] on span "skip_next" at bounding box center [327, 335] width 19 height 19
click at [218, 320] on div "skip_previous" at bounding box center [202, 337] width 50 height 36
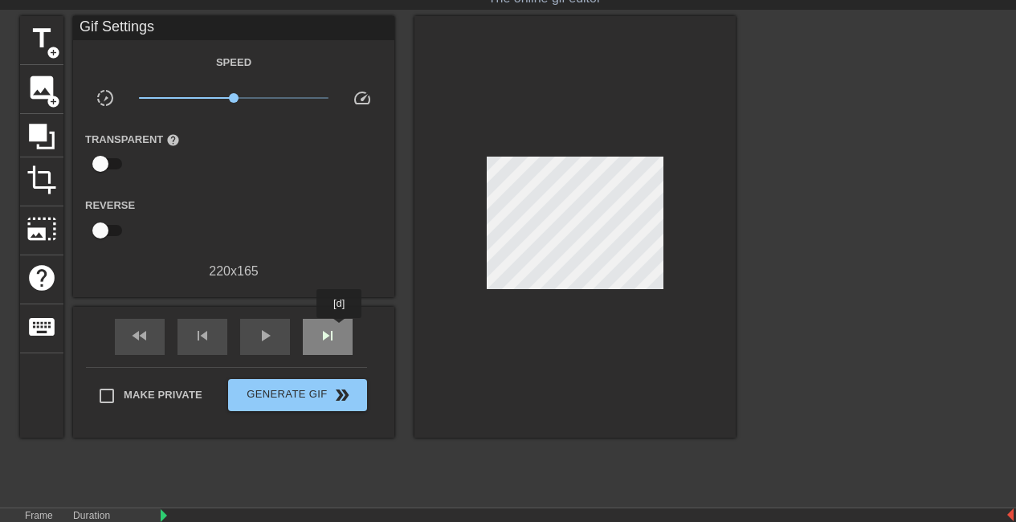
click at [340, 329] on div "skip_next" at bounding box center [328, 337] width 50 height 36
click at [330, 323] on div "skip_next" at bounding box center [328, 337] width 50 height 36
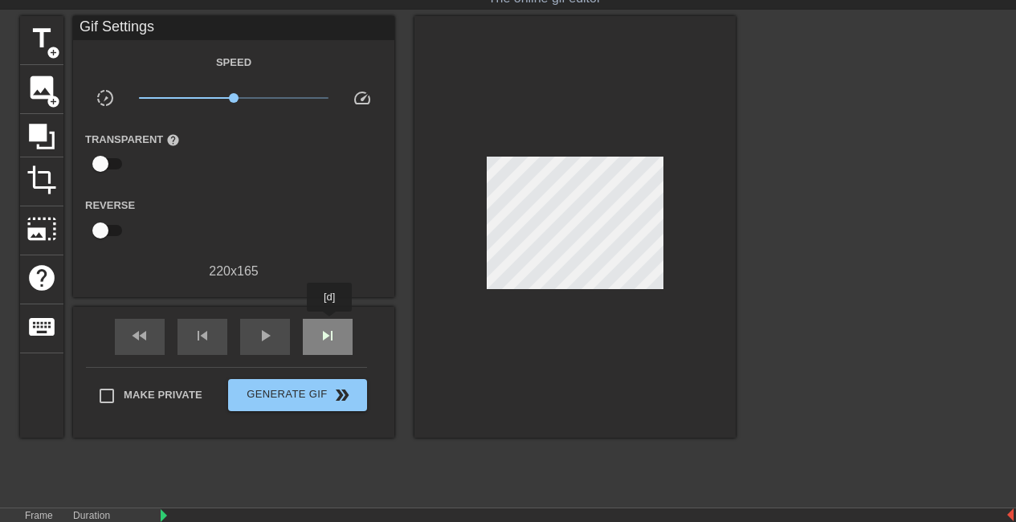
click at [330, 323] on div "skip_next" at bounding box center [328, 337] width 50 height 36
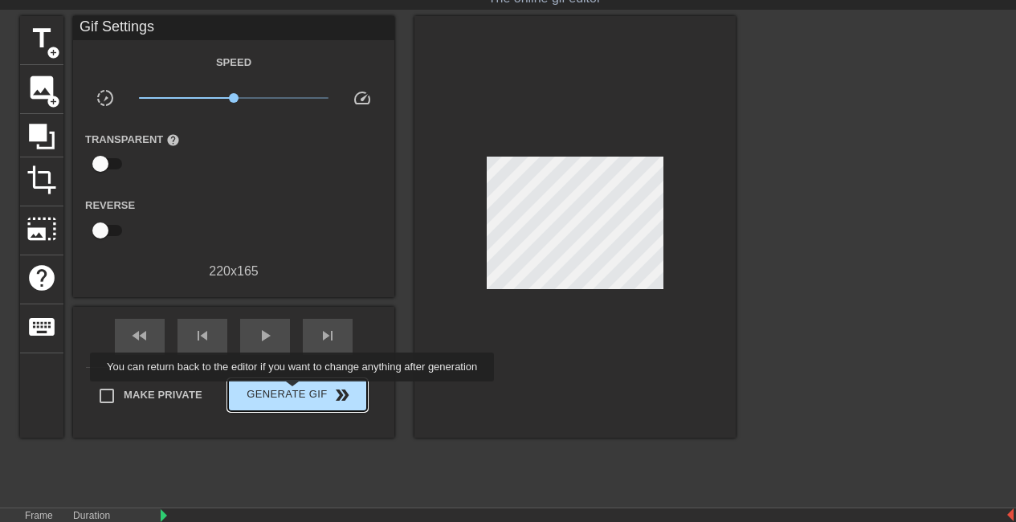
click at [294, 393] on span "Generate Gif double_arrow" at bounding box center [297, 394] width 126 height 19
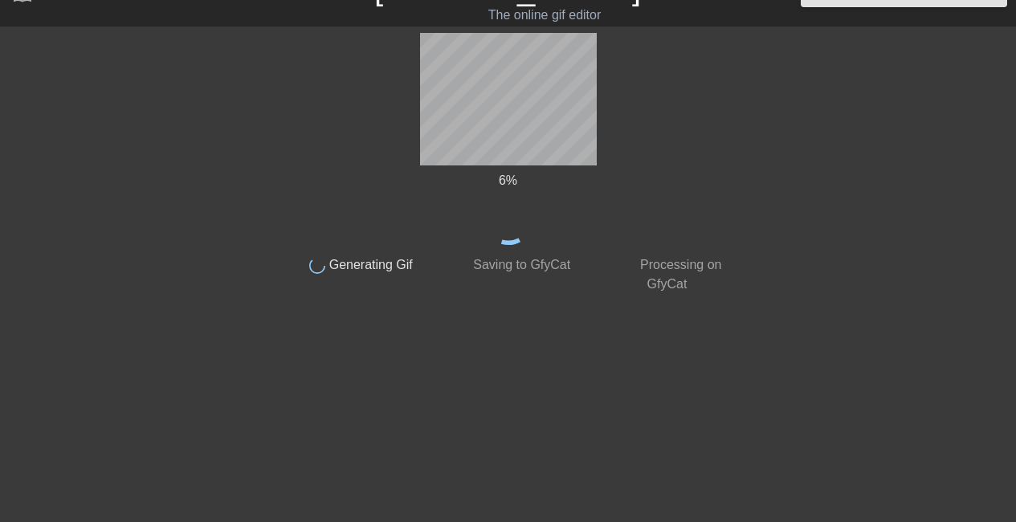
scroll to position [31, 0]
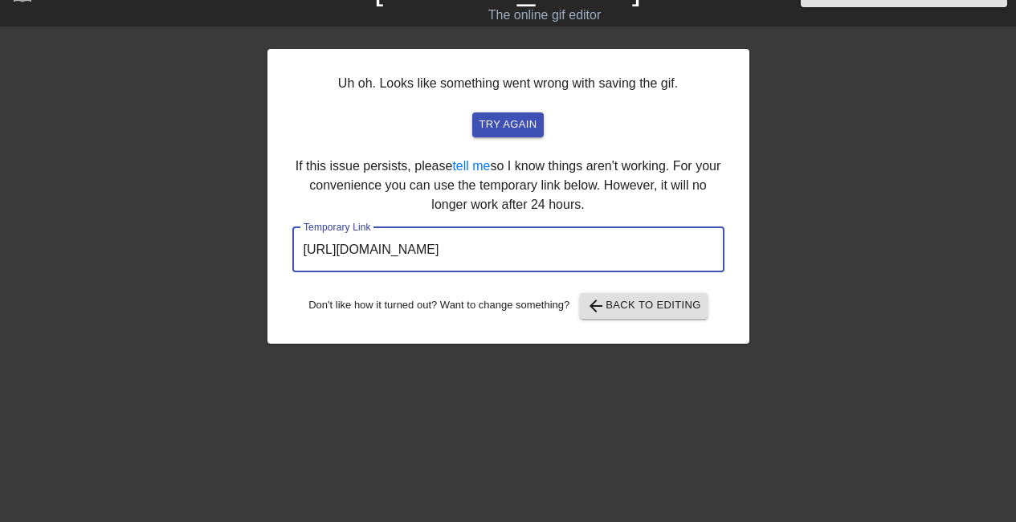
click at [627, 254] on input "https://www.gifntext.com/temp_generations/qteLArjG.gif" at bounding box center [508, 249] width 432 height 45
drag, startPoint x: 633, startPoint y: 245, endPoint x: 238, endPoint y: 275, distance: 396.2
click at [238, 275] on div "Uh oh. Looks like something went wrong with saving the gif. try again If this i…" at bounding box center [508, 274] width 1016 height 482
